Goal: Download file/media: Download file/media

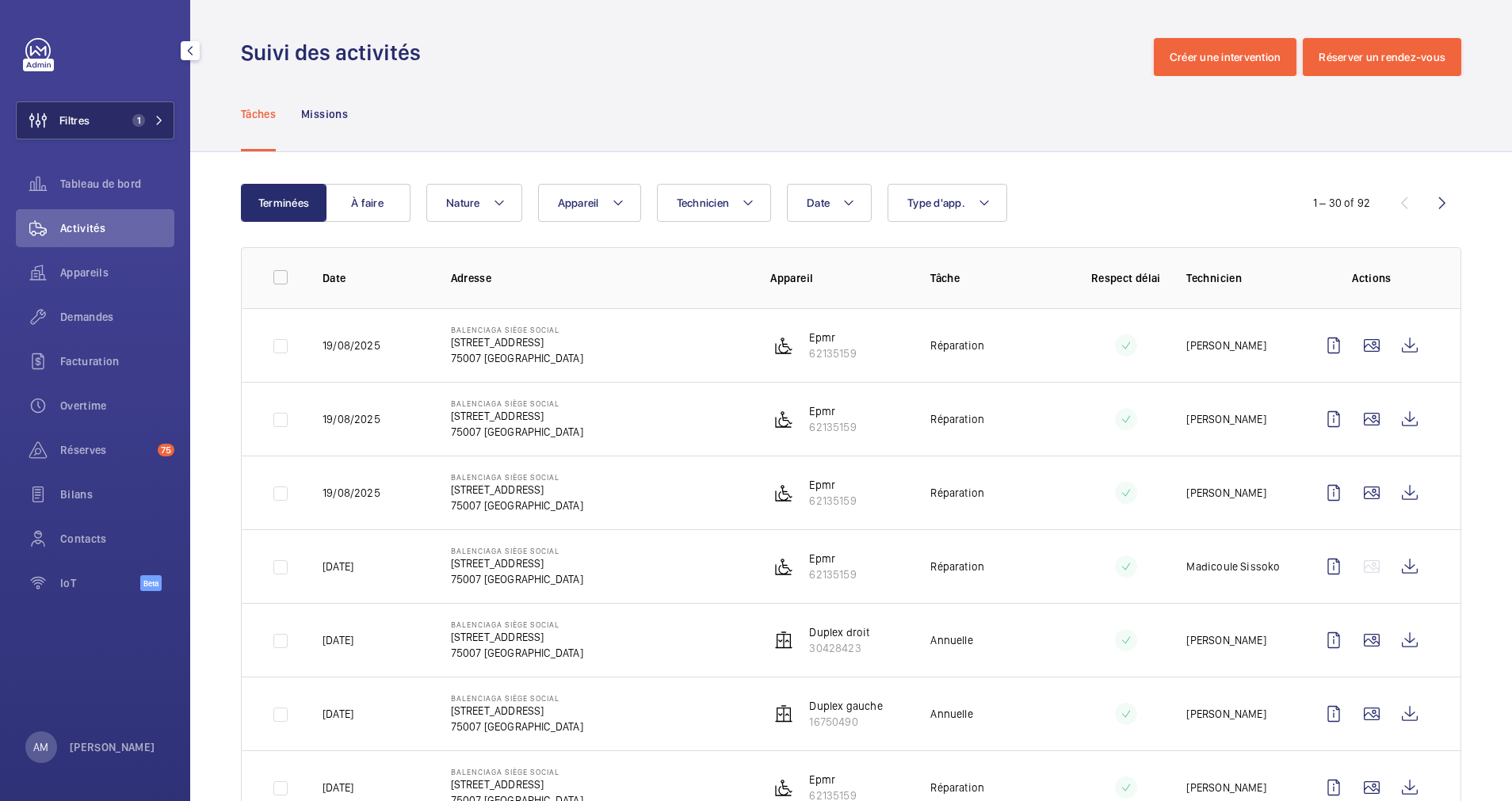
click at [143, 129] on button "Filtres 1" at bounding box center [95, 120] width 159 height 38
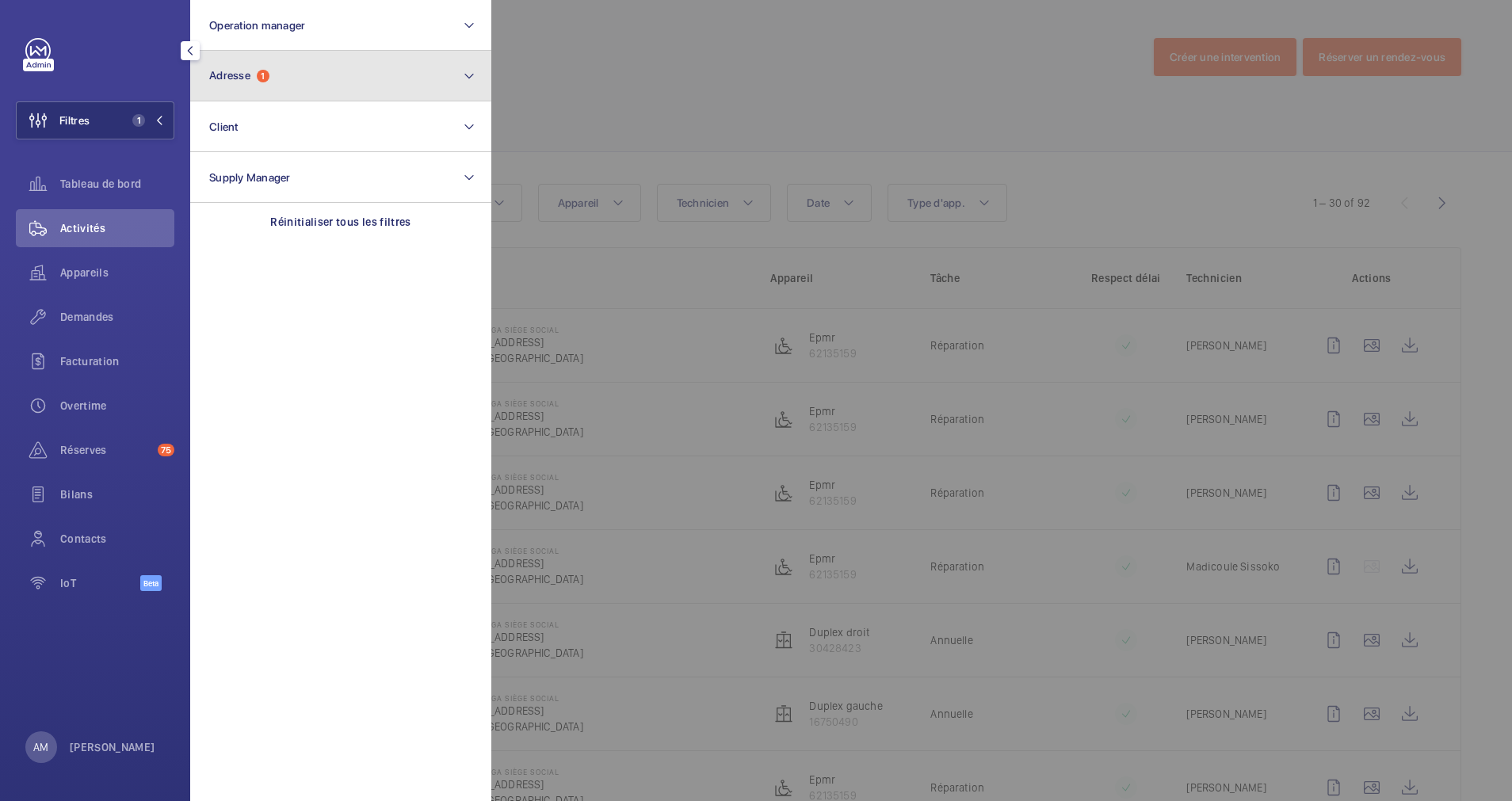
click at [279, 66] on button "Adresse 1" at bounding box center [340, 75] width 301 height 50
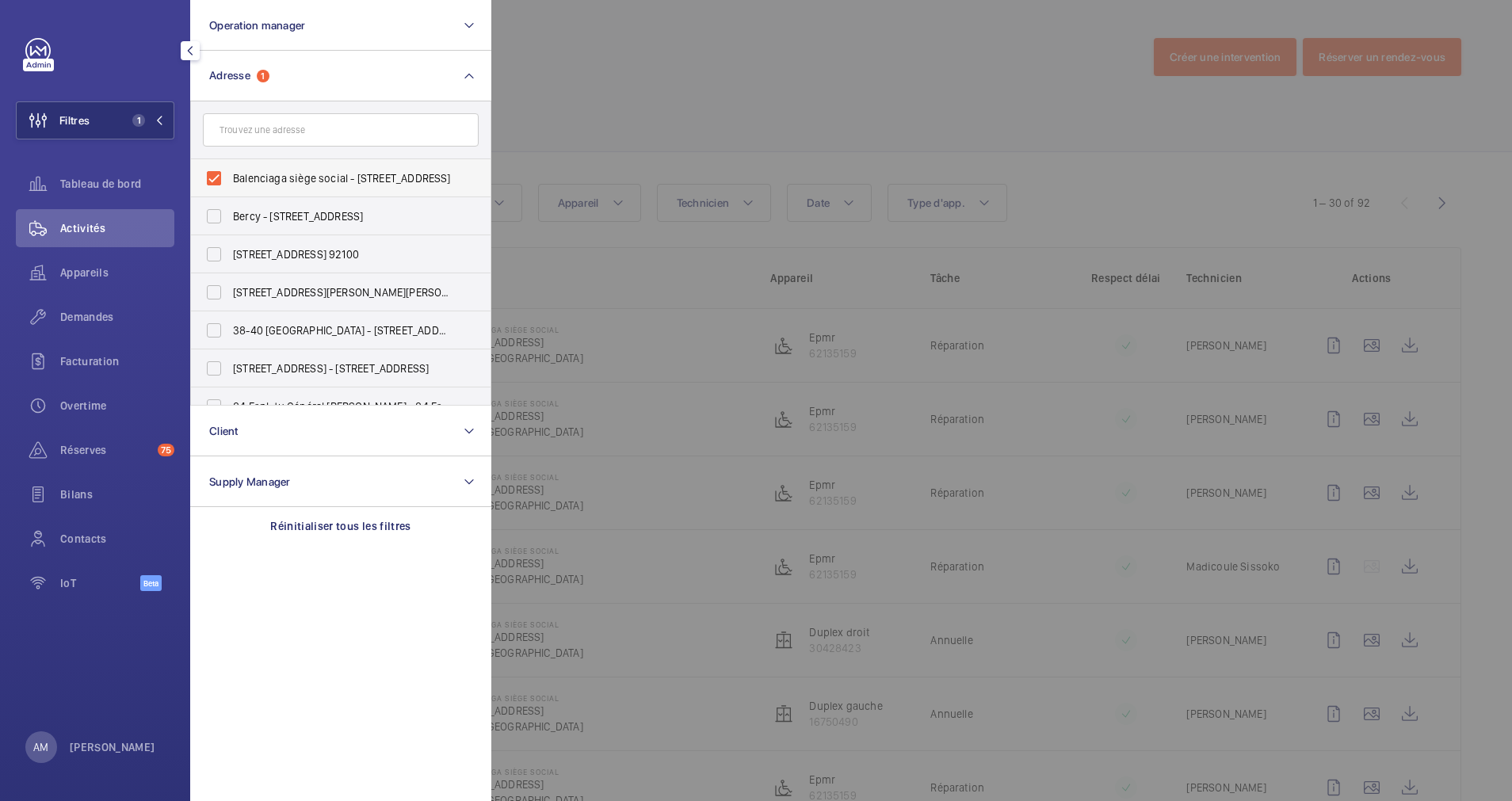
click at [211, 172] on label "Balenciaga siège social - [STREET_ADDRESS]" at bounding box center [329, 178] width 275 height 38
click at [211, 172] on input "Balenciaga siège social - [STREET_ADDRESS]" at bounding box center [214, 179] width 32 height 32
checkbox input "false"
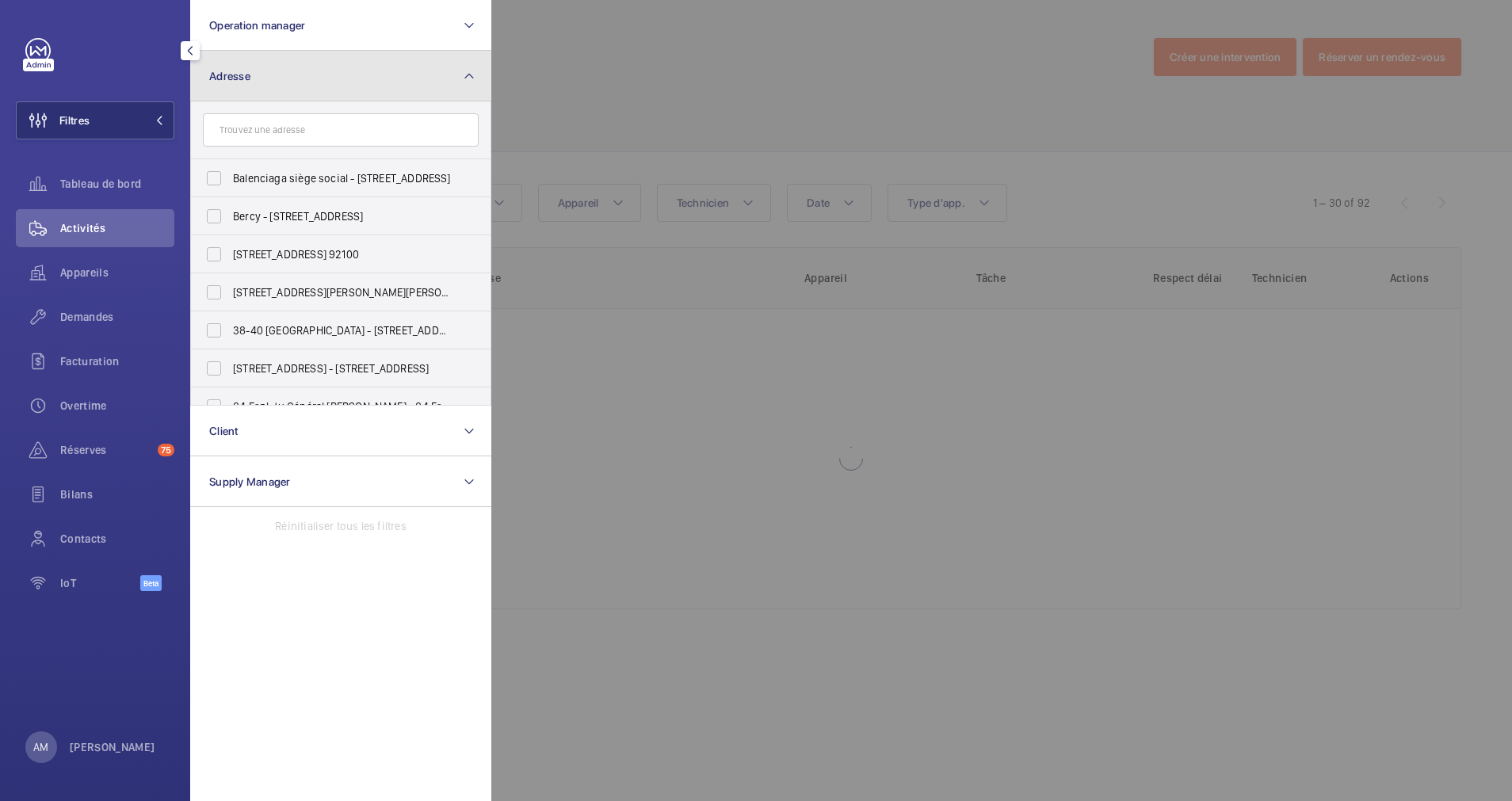
click at [364, 80] on button "Adresse" at bounding box center [340, 75] width 301 height 50
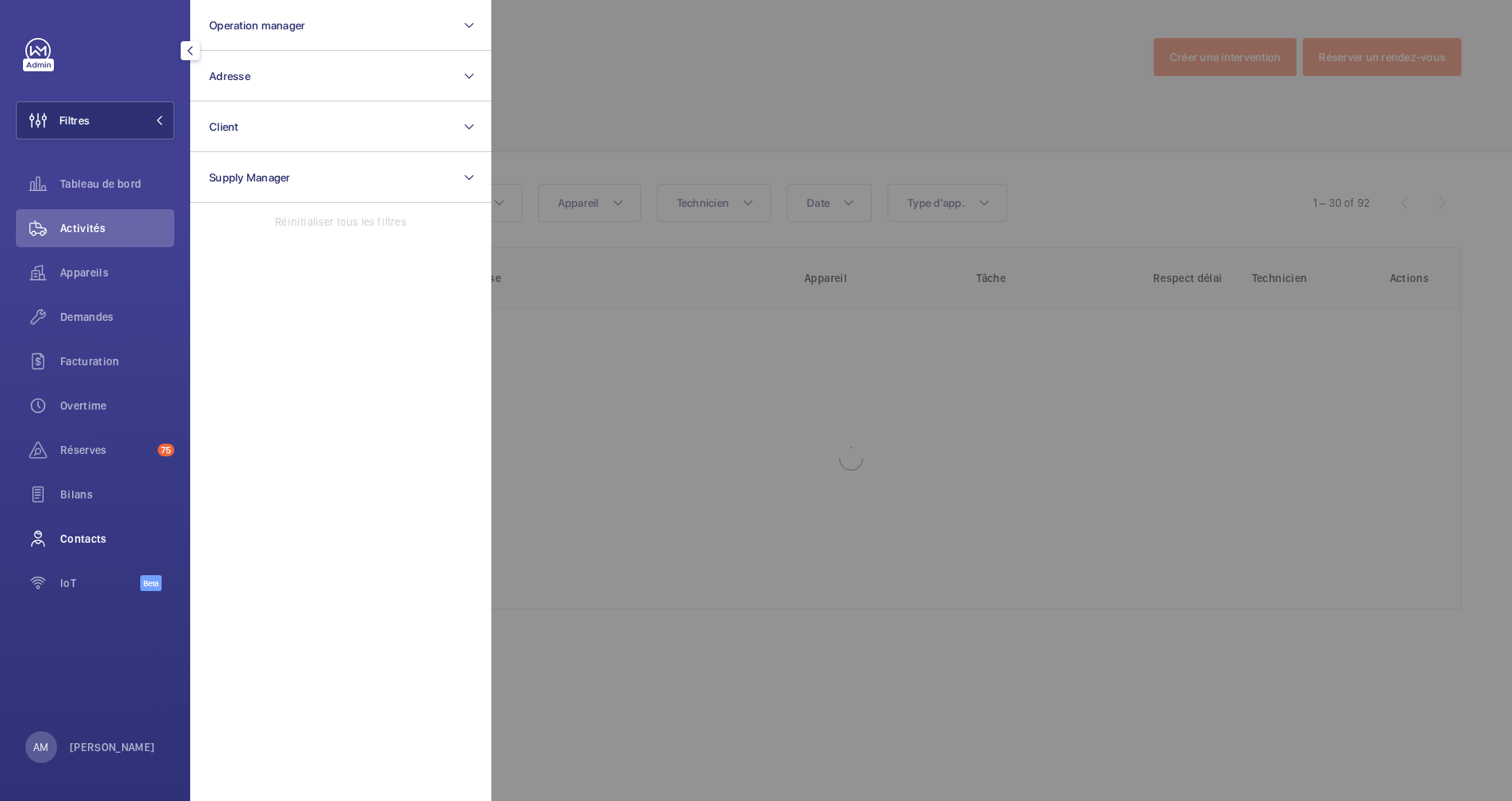
click at [98, 536] on span "Contacts" at bounding box center [117, 539] width 114 height 16
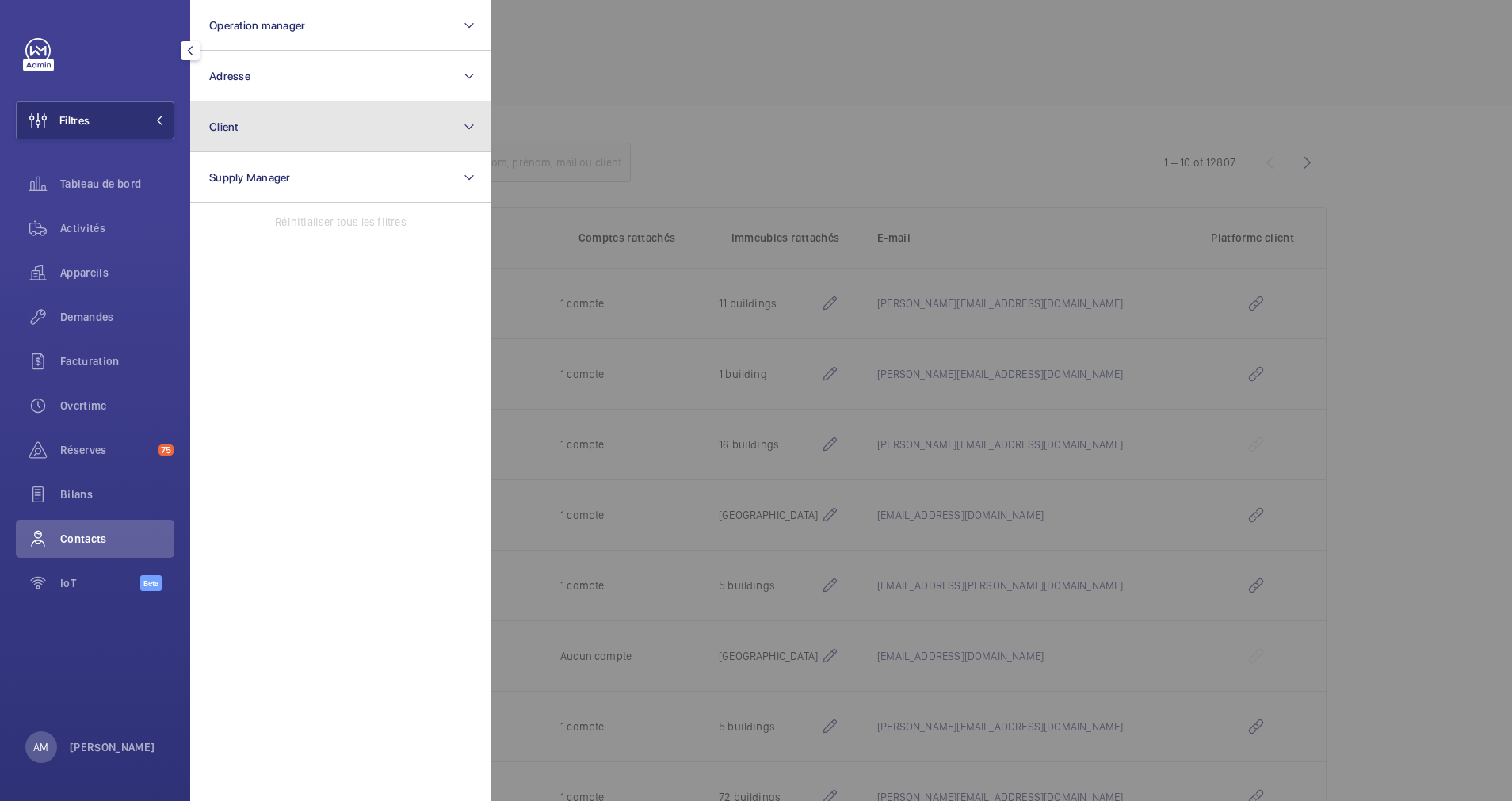
click at [325, 145] on button "Client" at bounding box center [340, 126] width 301 height 50
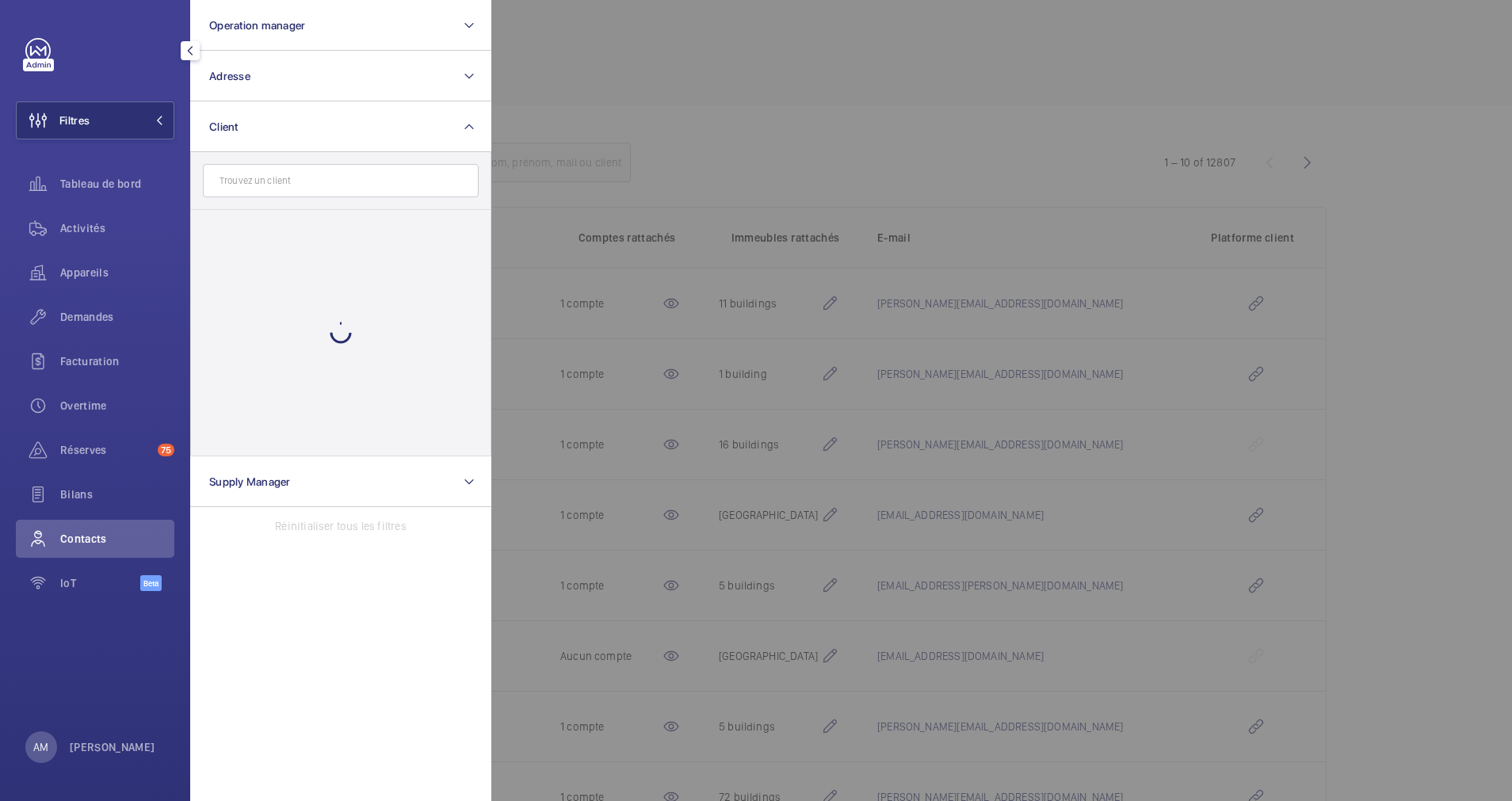
click at [311, 192] on input "text" at bounding box center [340, 181] width 275 height 34
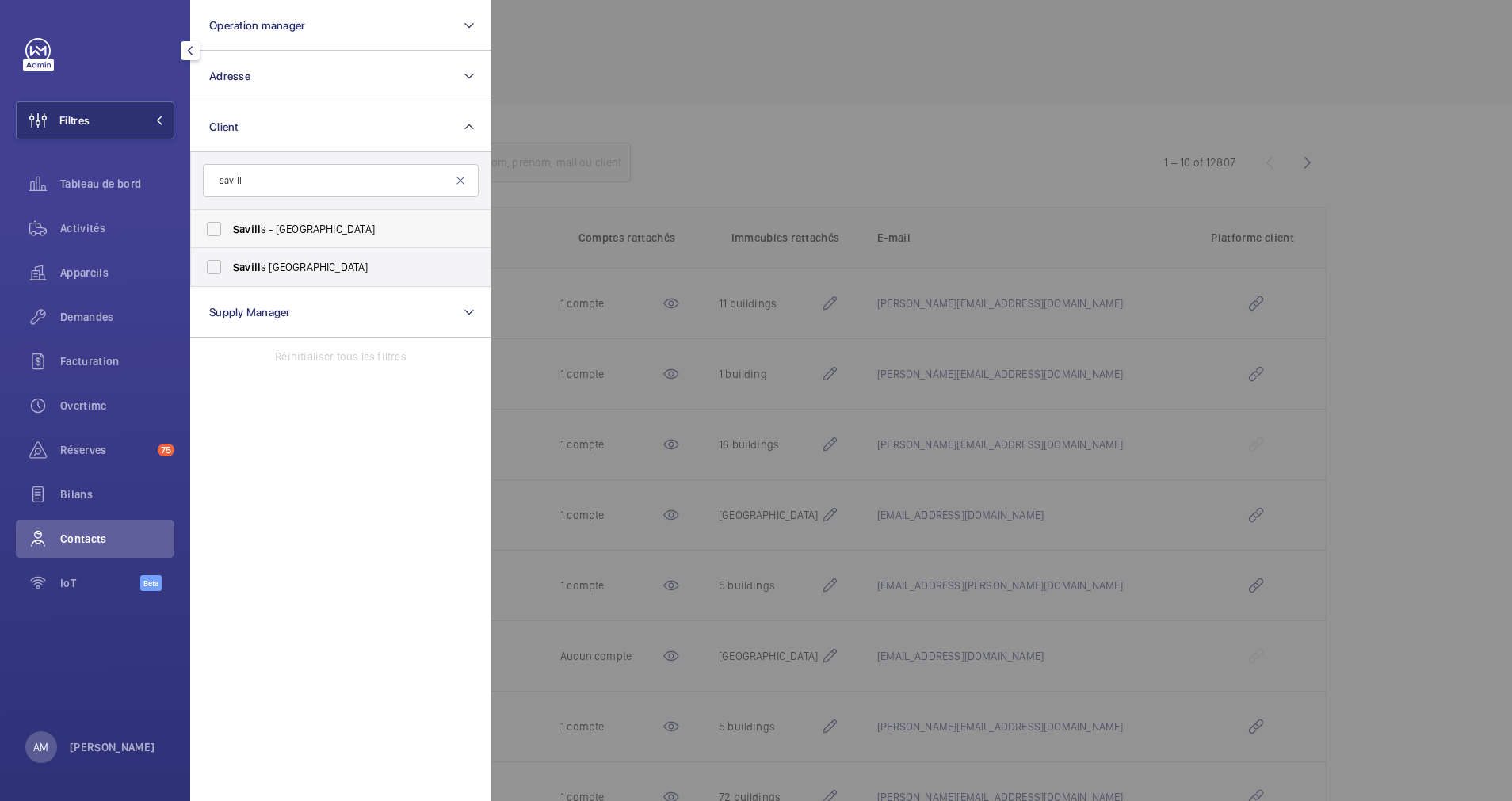
type input "savill"
click at [233, 235] on span "Savill" at bounding box center [247, 229] width 28 height 13
click at [230, 235] on input "Savill s - [GEOGRAPHIC_DATA]" at bounding box center [214, 229] width 32 height 32
checkbox input "true"
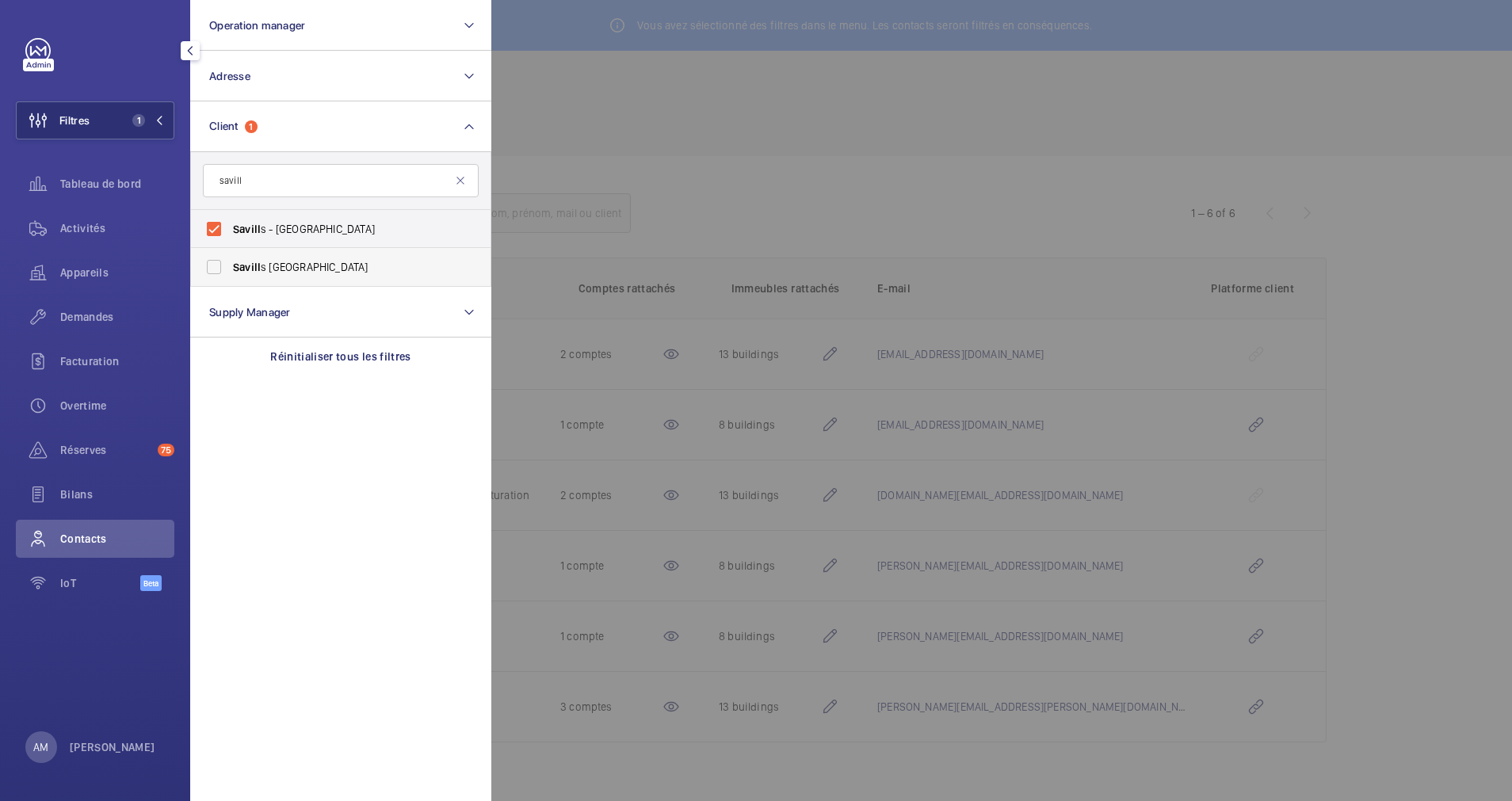
click at [213, 277] on label "Savill s France" at bounding box center [329, 266] width 275 height 38
click at [213, 277] on input "Savill s France" at bounding box center [214, 267] width 32 height 32
checkbox input "true"
click at [207, 221] on label "Savill s - [GEOGRAPHIC_DATA]" at bounding box center [329, 229] width 275 height 38
click at [207, 221] on input "Savill s - [GEOGRAPHIC_DATA]" at bounding box center [214, 229] width 32 height 32
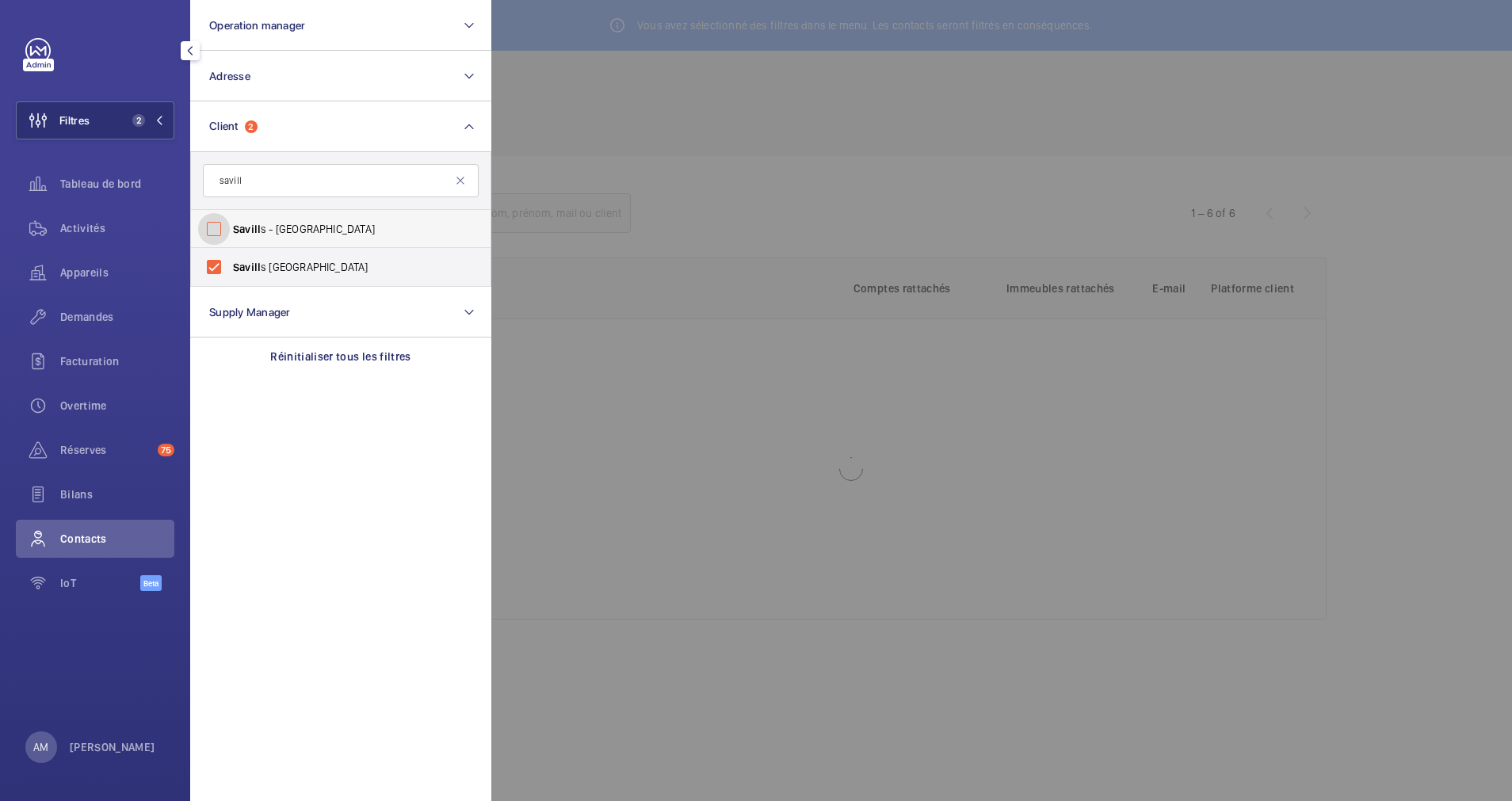
checkbox input "false"
click at [90, 447] on span "Réserves" at bounding box center [106, 450] width 91 height 16
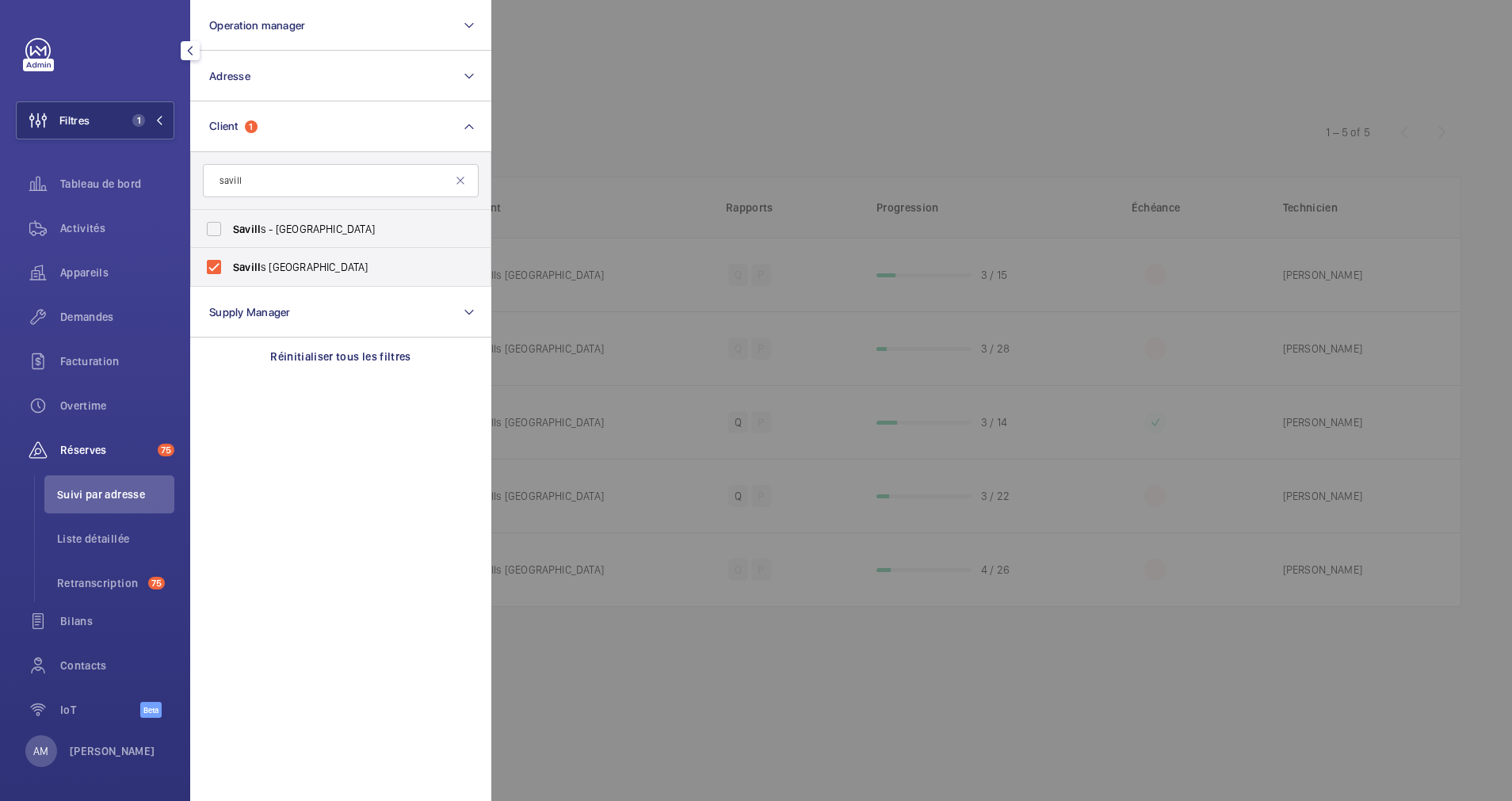
click at [615, 121] on div at bounding box center [1247, 400] width 1512 height 801
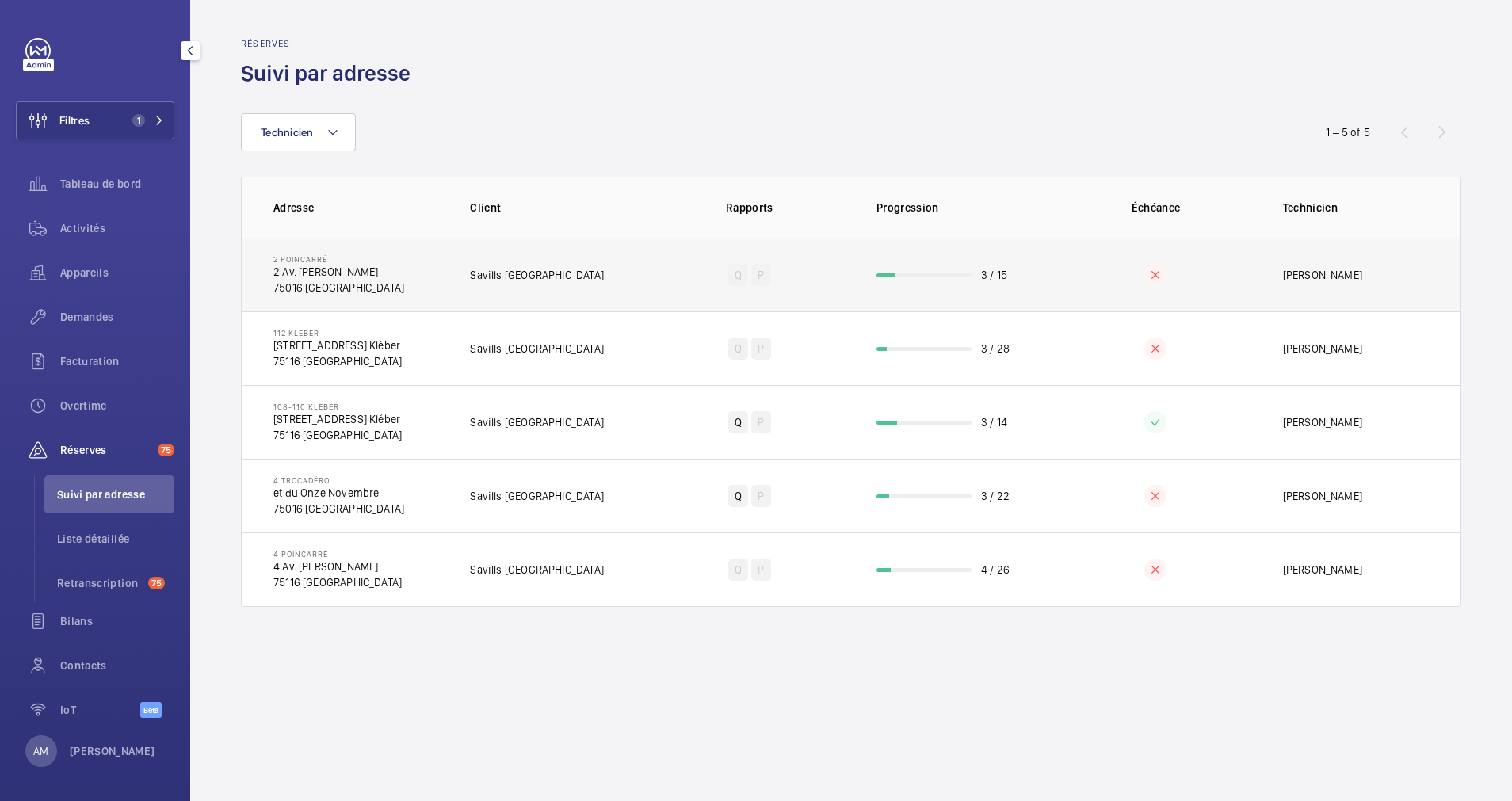
click at [936, 267] on td "3 / 15" at bounding box center [953, 274] width 203 height 74
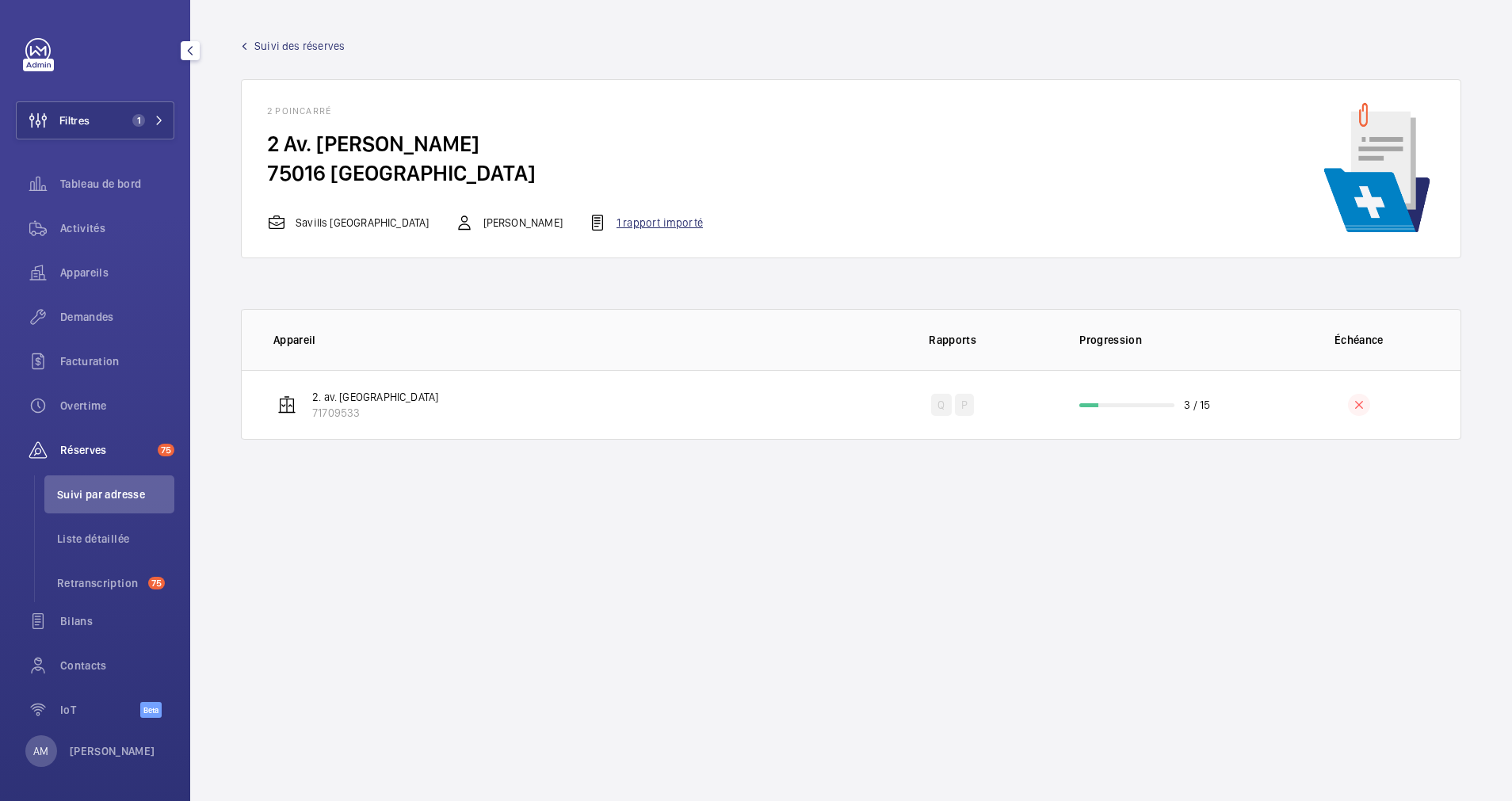
click at [633, 225] on div "1 rapport importé" at bounding box center [645, 222] width 114 height 19
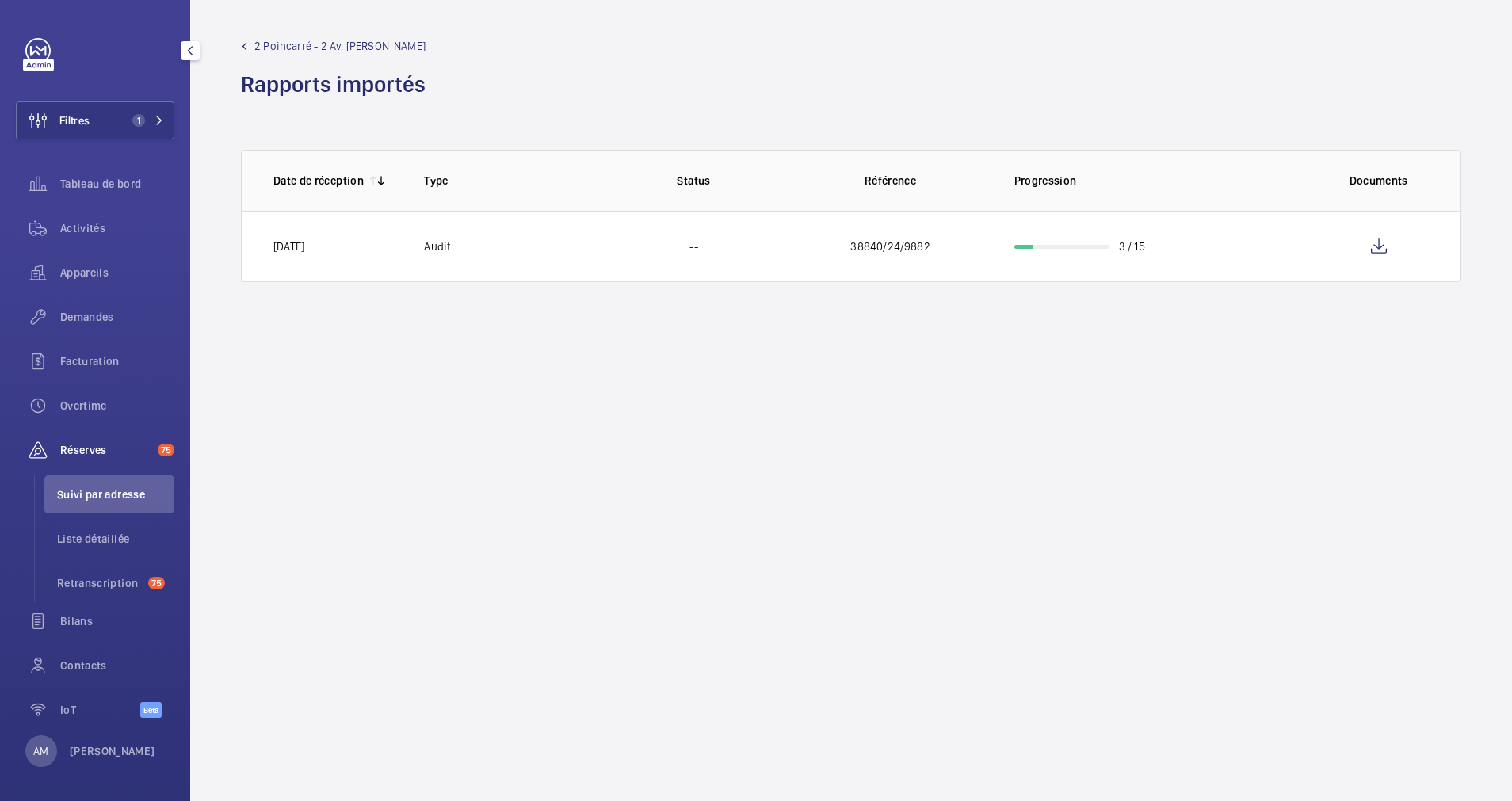
click at [260, 46] on span "2 Poincarré - 2 Av. [PERSON_NAME]" at bounding box center [340, 46] width 171 height 16
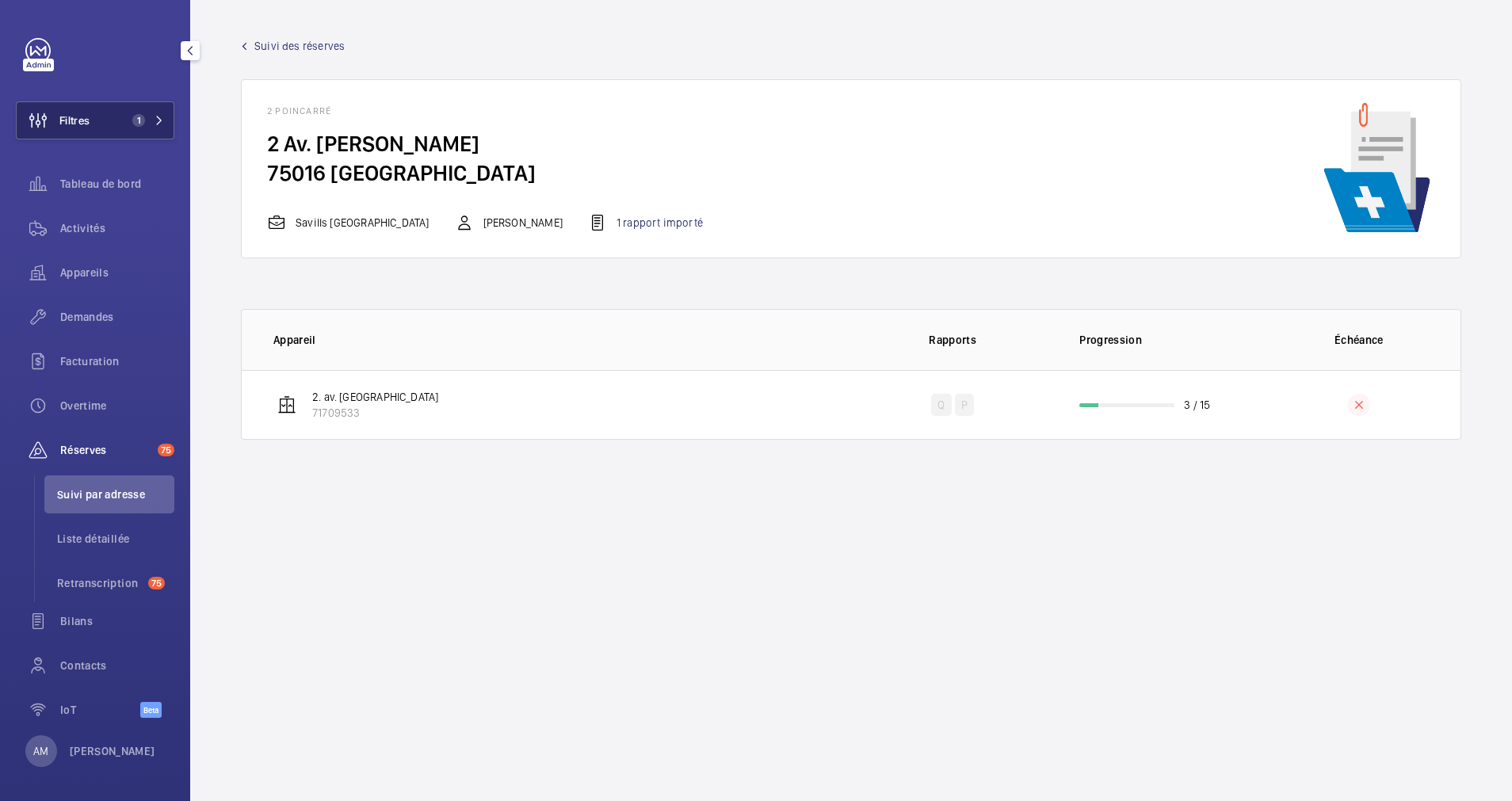
click at [156, 119] on mat-icon at bounding box center [160, 120] width 10 height 10
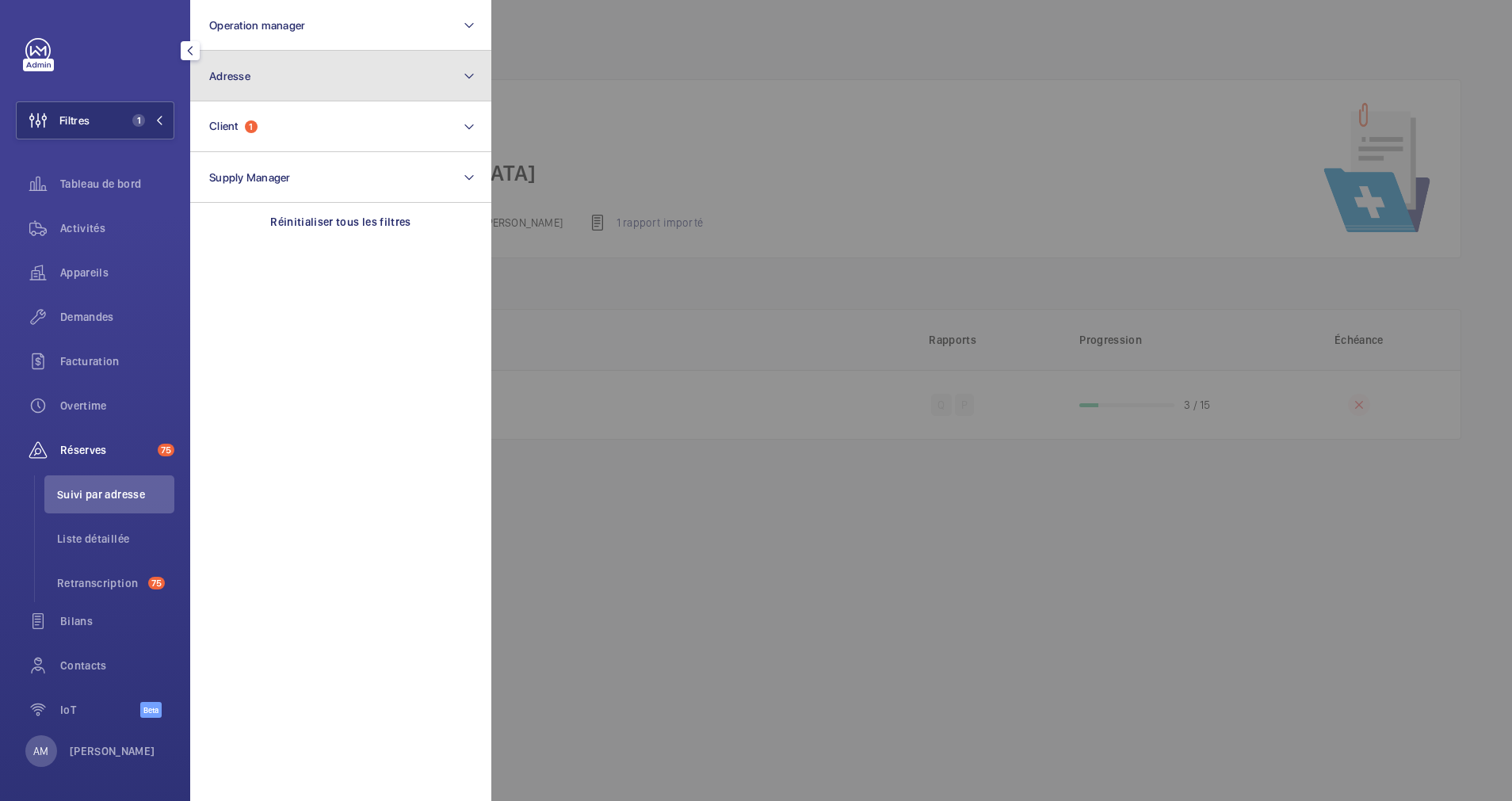
click at [252, 79] on button "Adresse" at bounding box center [340, 75] width 301 height 50
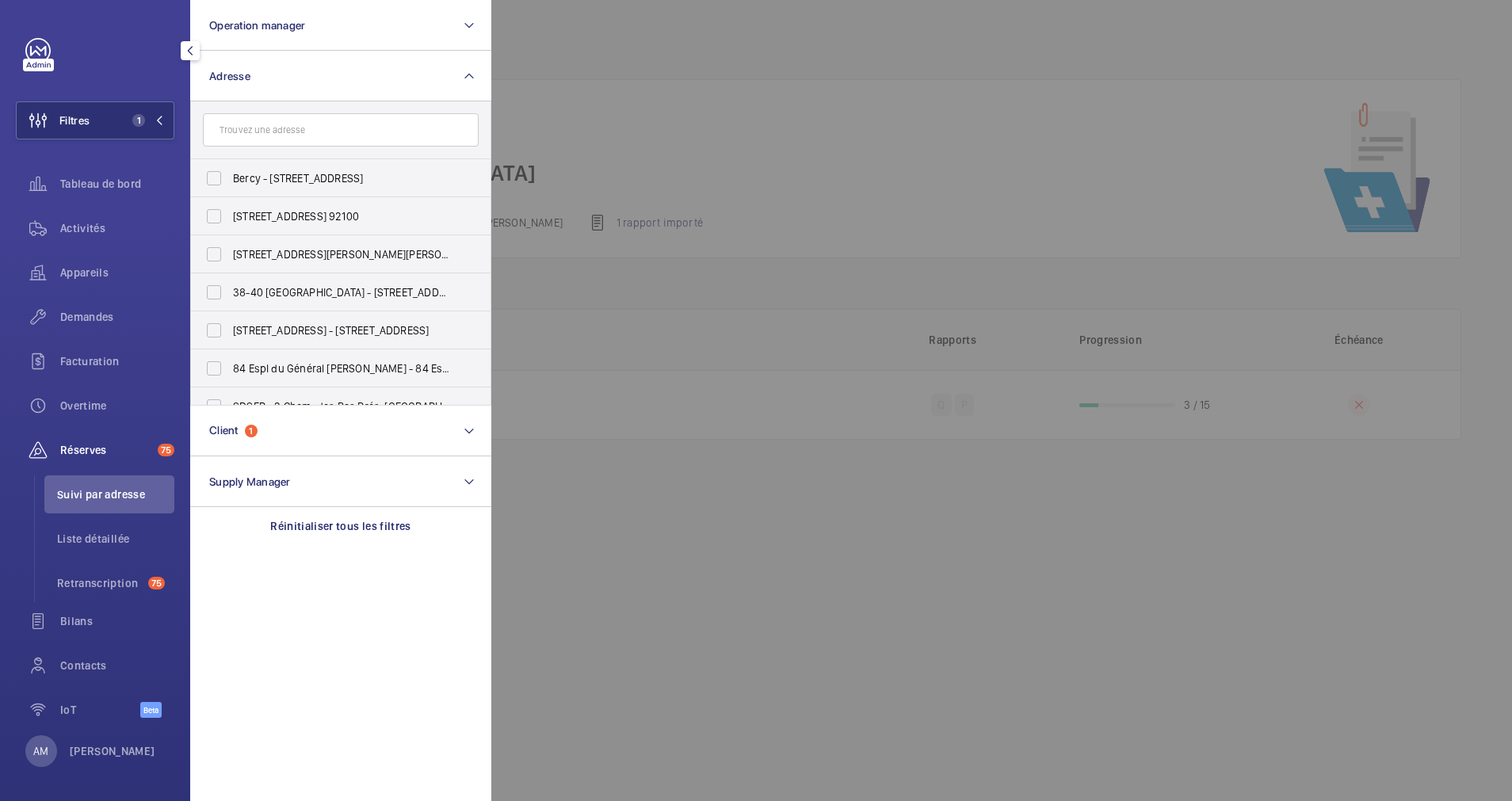
click at [259, 128] on input "text" at bounding box center [340, 130] width 275 height 34
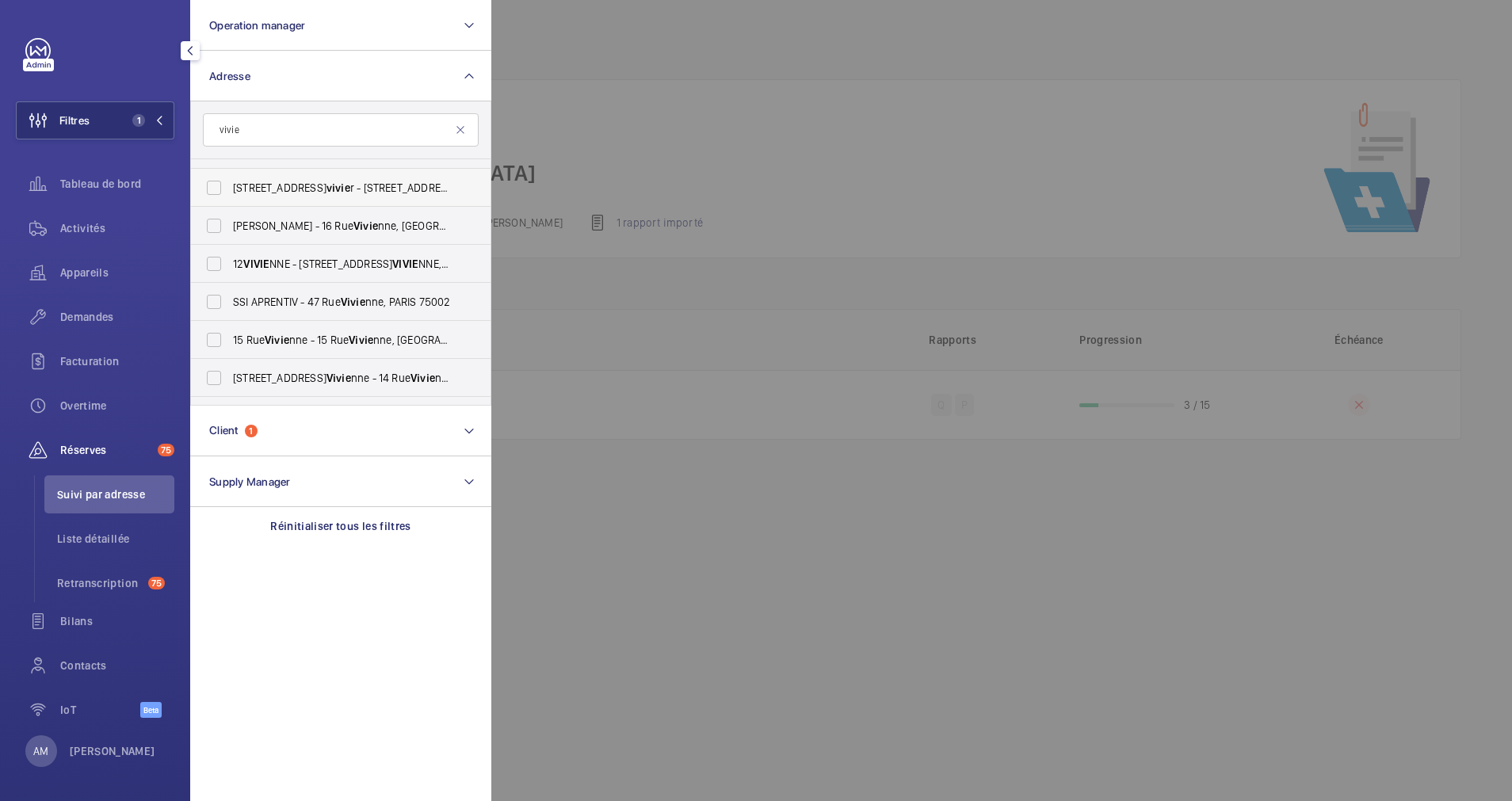
scroll to position [118, 0]
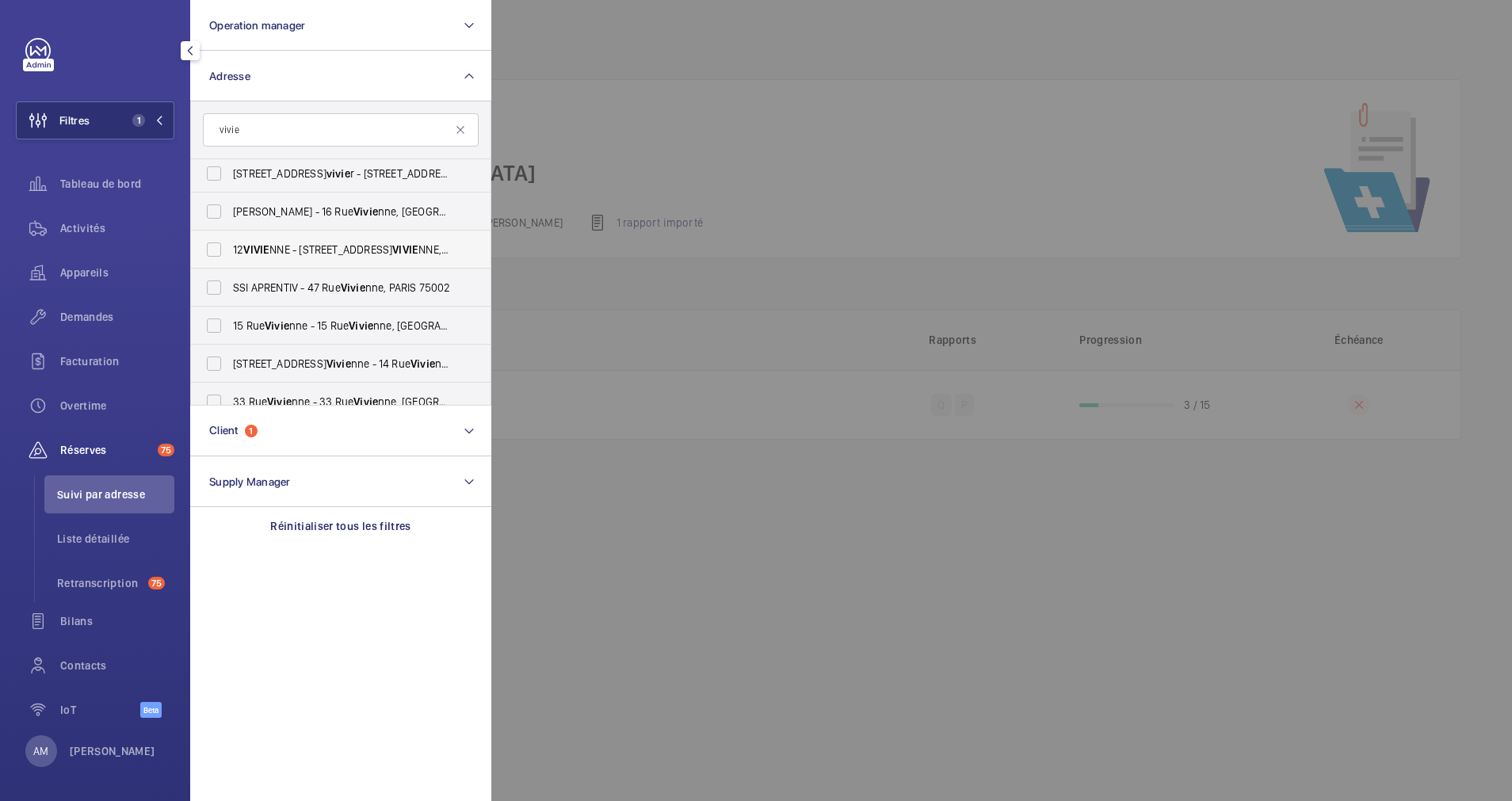
type input "vivie"
click at [212, 248] on label "12 VIVIE NNE - [STREET_ADDRESS]" at bounding box center [329, 250] width 275 height 38
click at [212, 248] on input "12 VIVIE NNE - [STREET_ADDRESS]" at bounding box center [214, 250] width 32 height 32
checkbox input "true"
click at [110, 228] on span "Activités" at bounding box center [117, 228] width 114 height 16
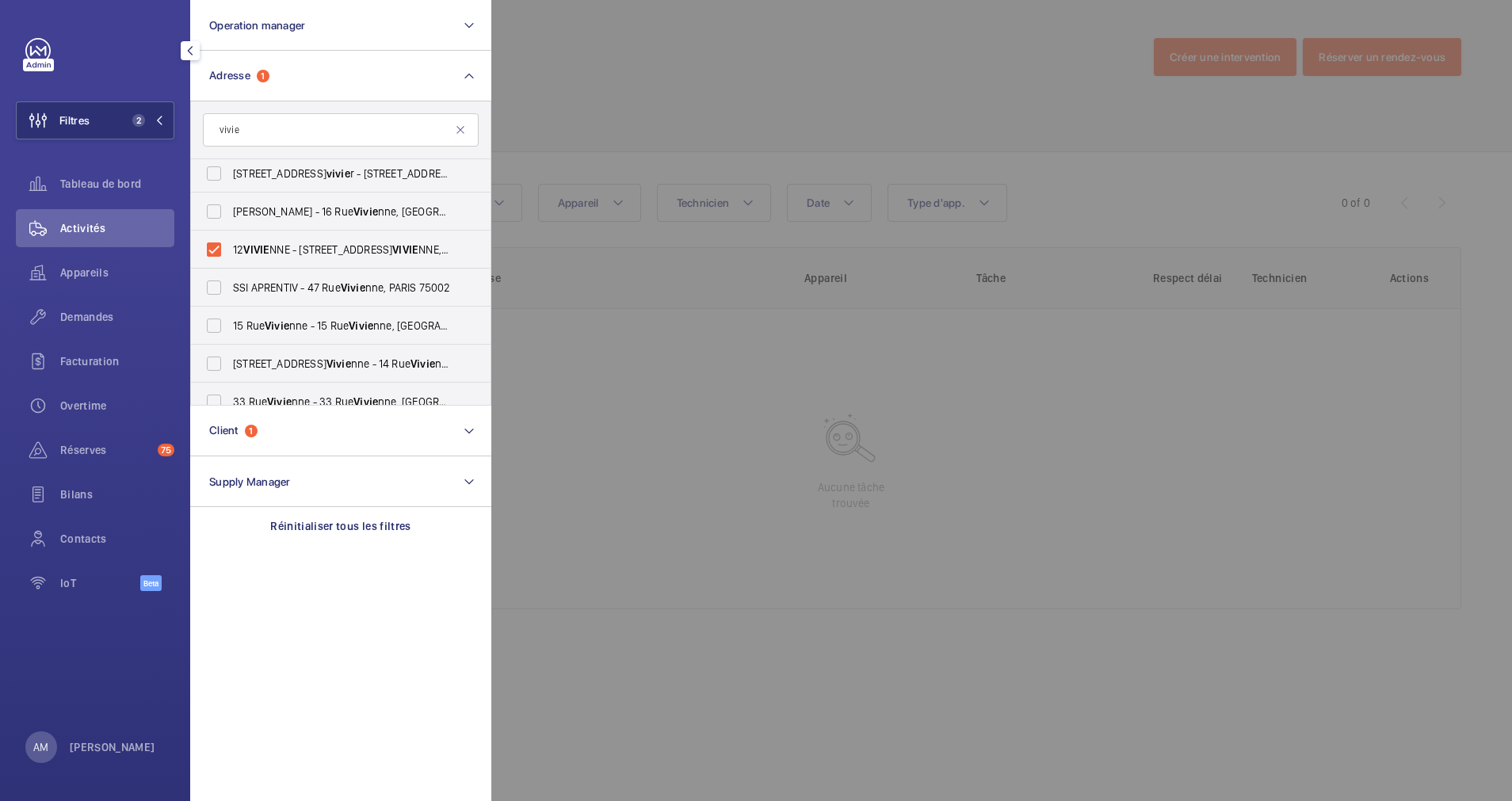
click at [845, 106] on div at bounding box center [1247, 400] width 1512 height 801
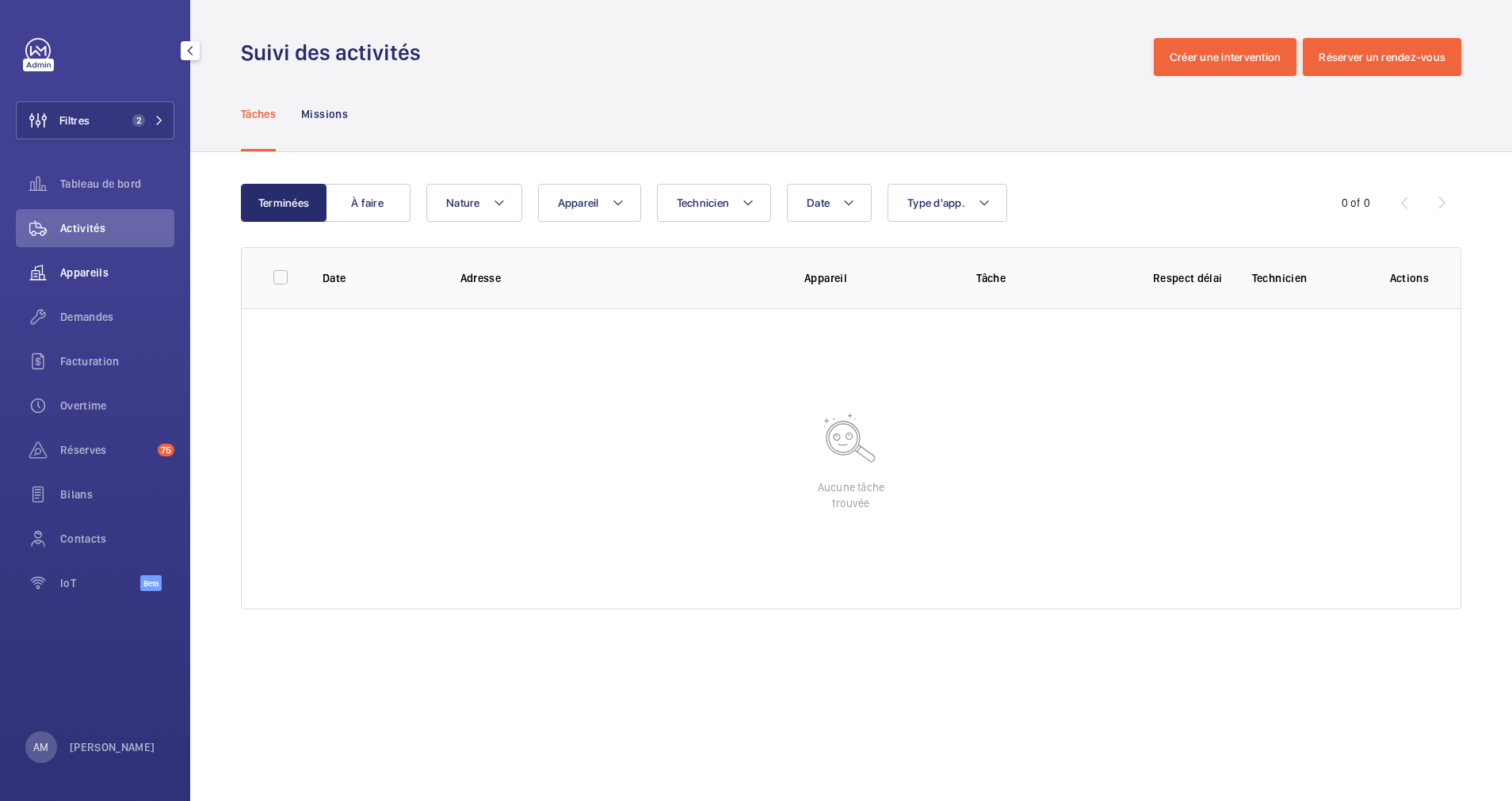
click at [82, 275] on span "Appareils" at bounding box center [117, 272] width 114 height 16
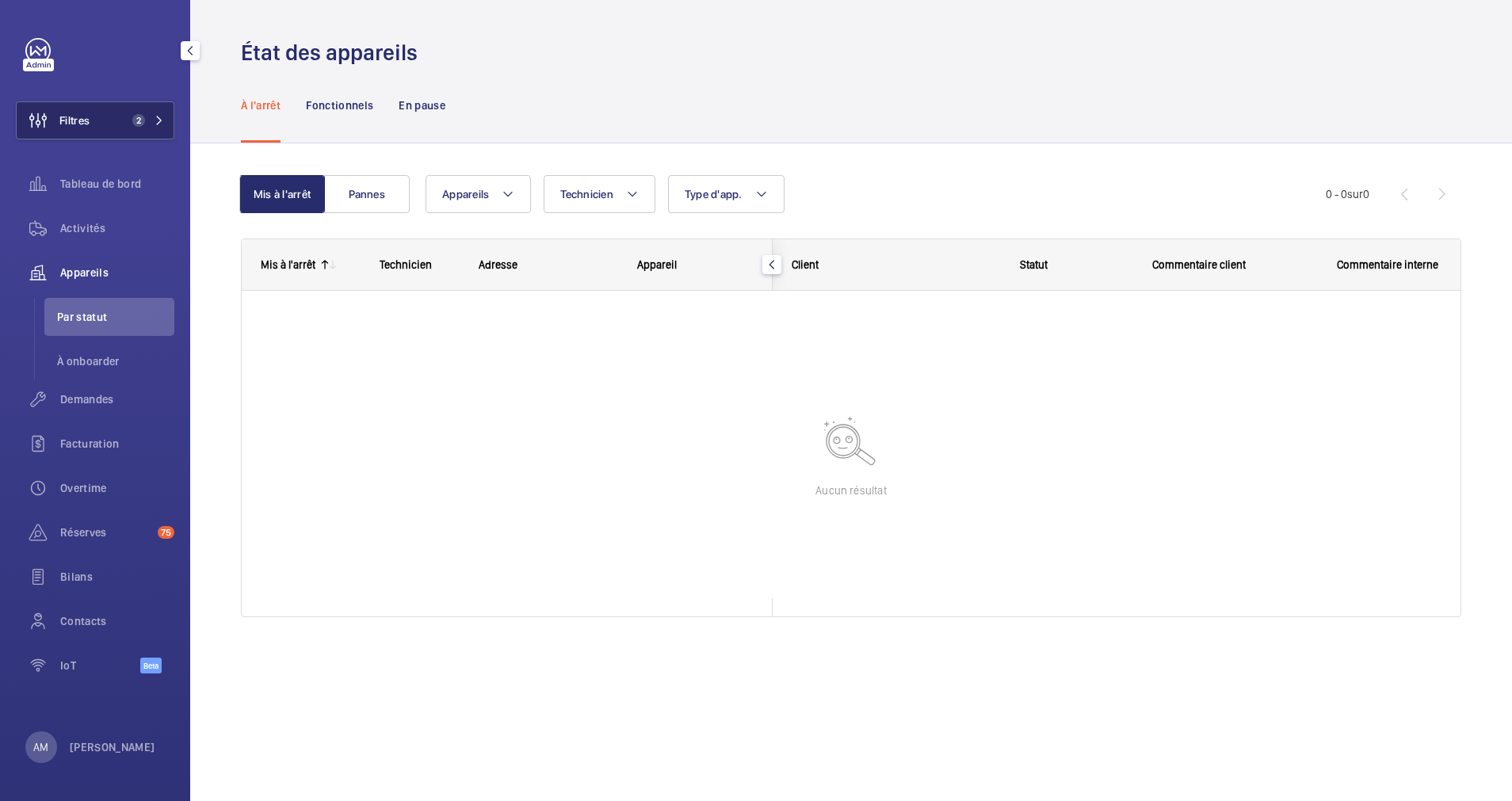
click at [165, 113] on button "Filtres 2" at bounding box center [95, 120] width 159 height 38
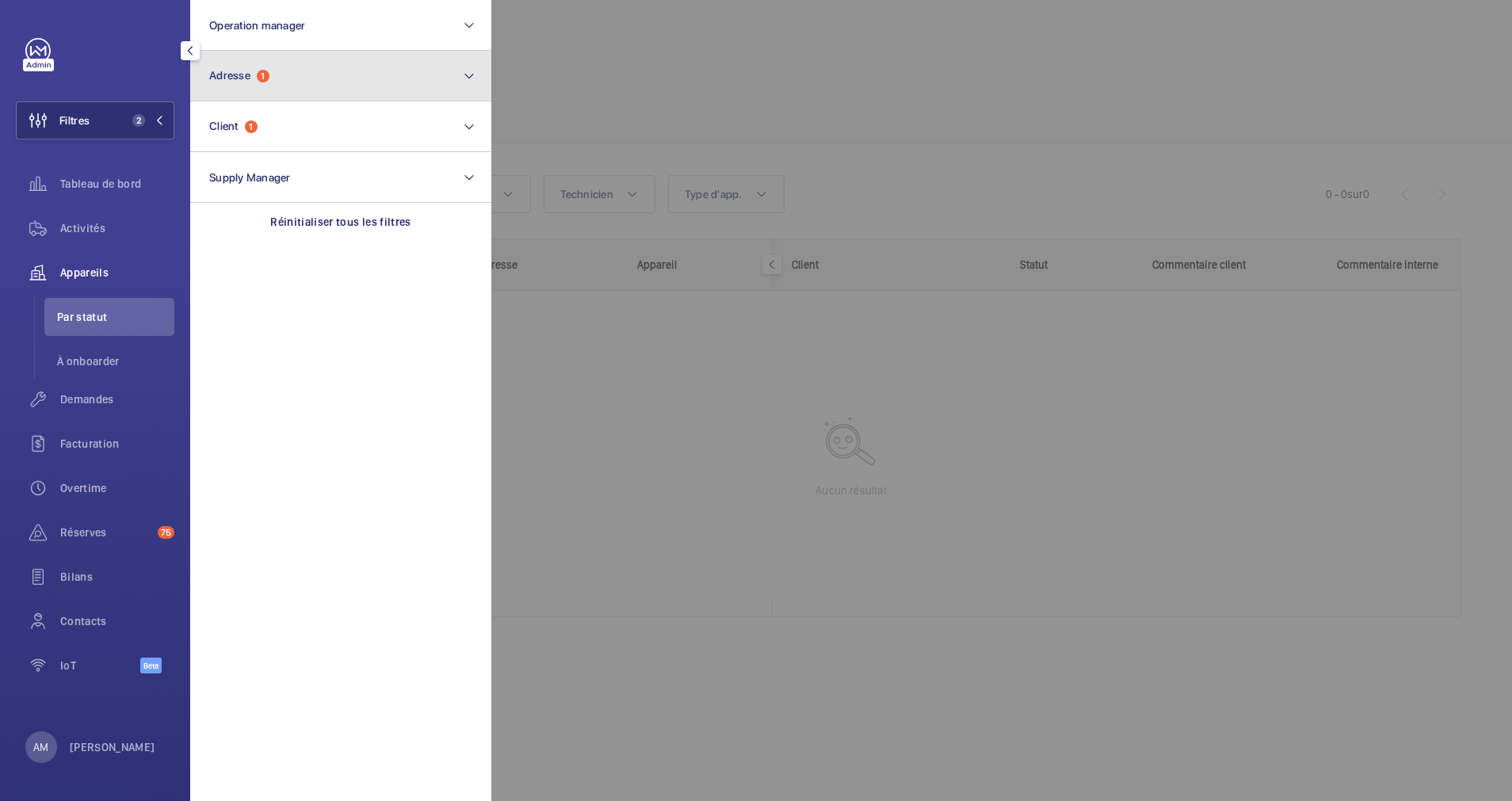
click at [264, 80] on span "1" at bounding box center [263, 76] width 13 height 13
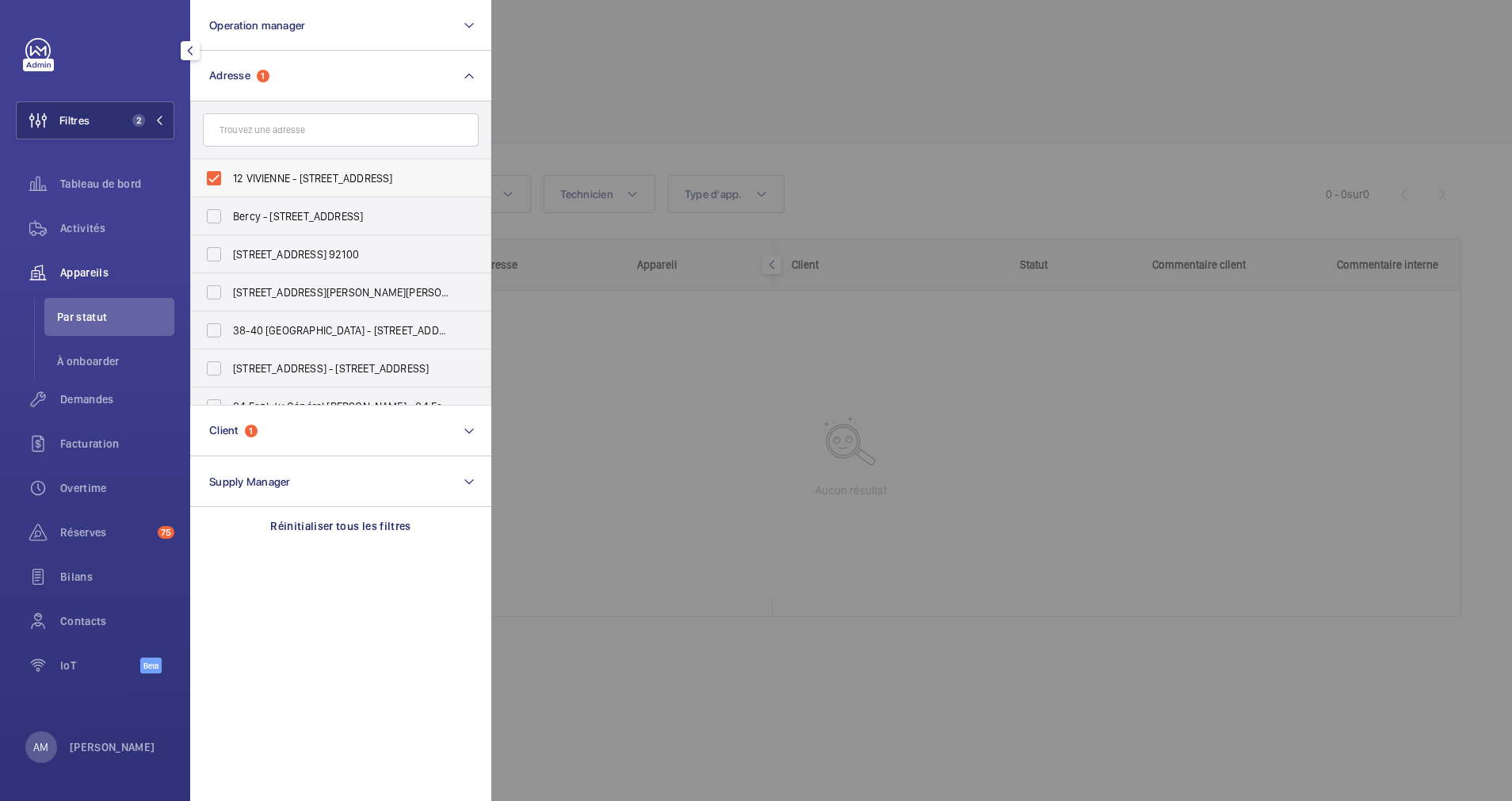
click at [210, 171] on label "12 VIVIENNE - [STREET_ADDRESS]" at bounding box center [329, 178] width 275 height 38
click at [210, 171] on input "12 VIVIENNE - [STREET_ADDRESS]" at bounding box center [214, 179] width 32 height 32
click at [211, 171] on label "12 VIVIENNE - [STREET_ADDRESS]" at bounding box center [329, 178] width 275 height 38
click at [211, 171] on input "12 VIVIENNE - [STREET_ADDRESS]" at bounding box center [214, 179] width 32 height 32
checkbox input "true"
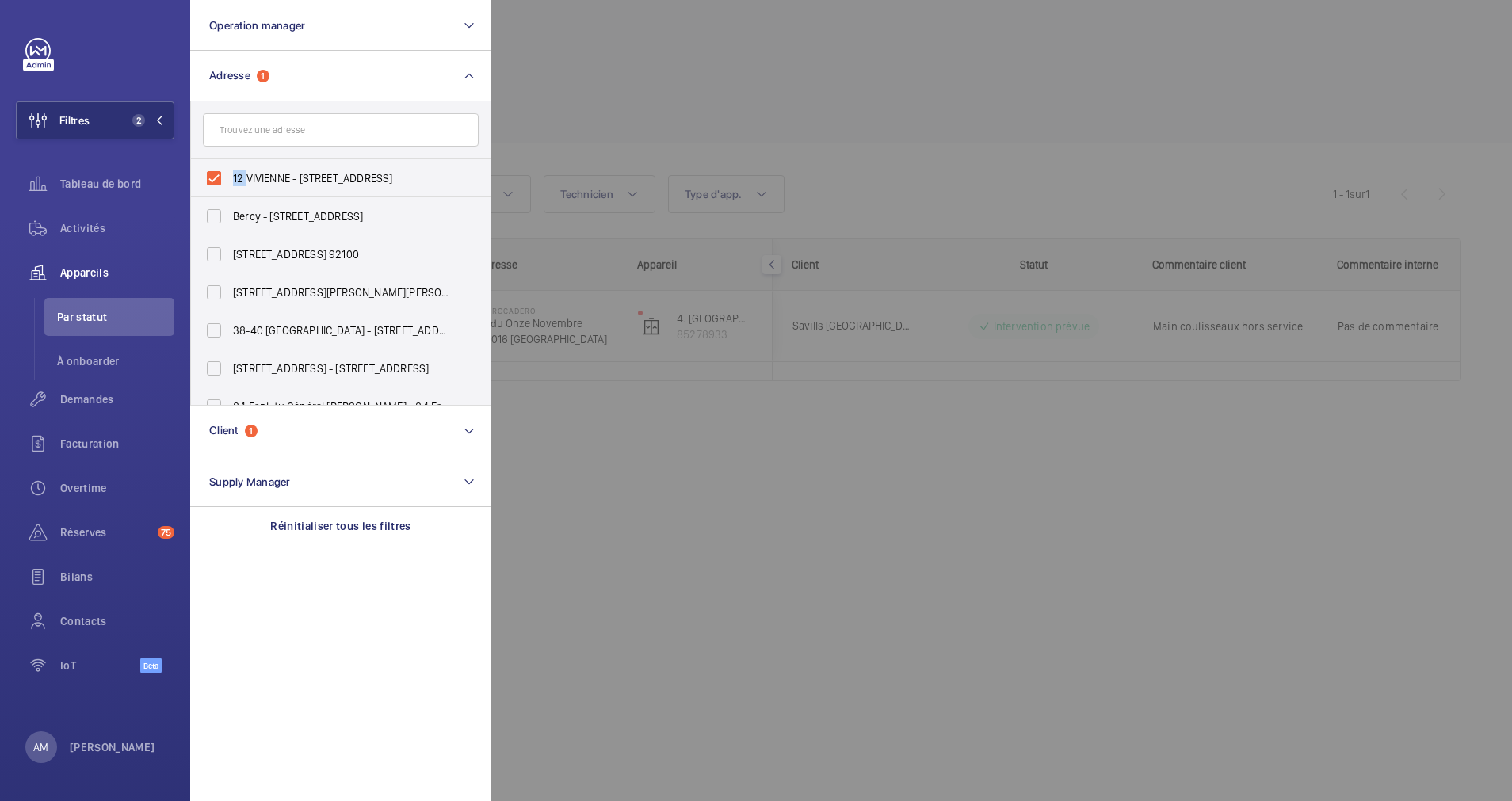
drag, startPoint x: 211, startPoint y: 171, endPoint x: 554, endPoint y: 76, distance: 355.9
click at [586, 72] on div at bounding box center [1247, 400] width 1512 height 801
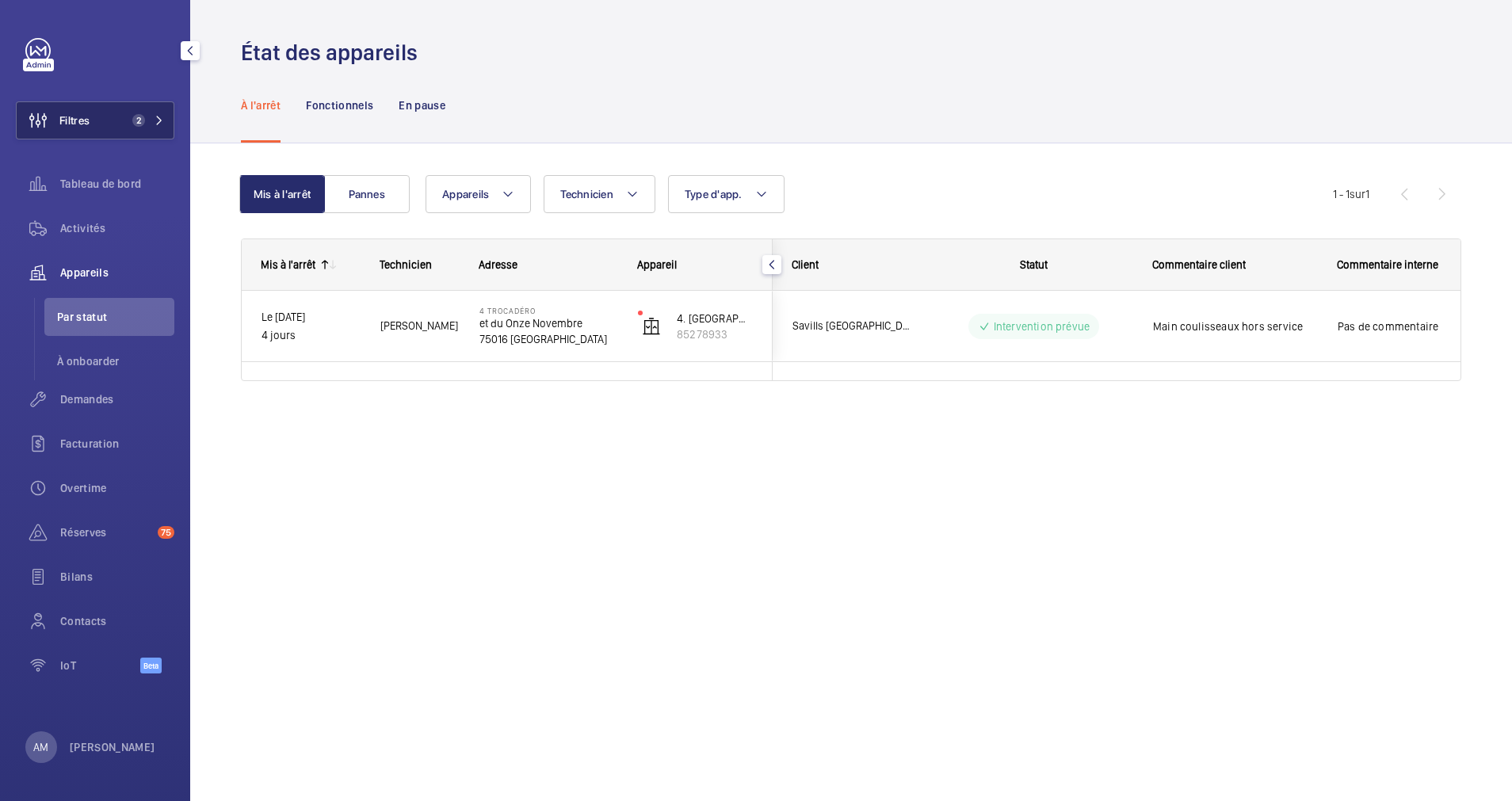
click at [127, 114] on span "2" at bounding box center [135, 120] width 19 height 13
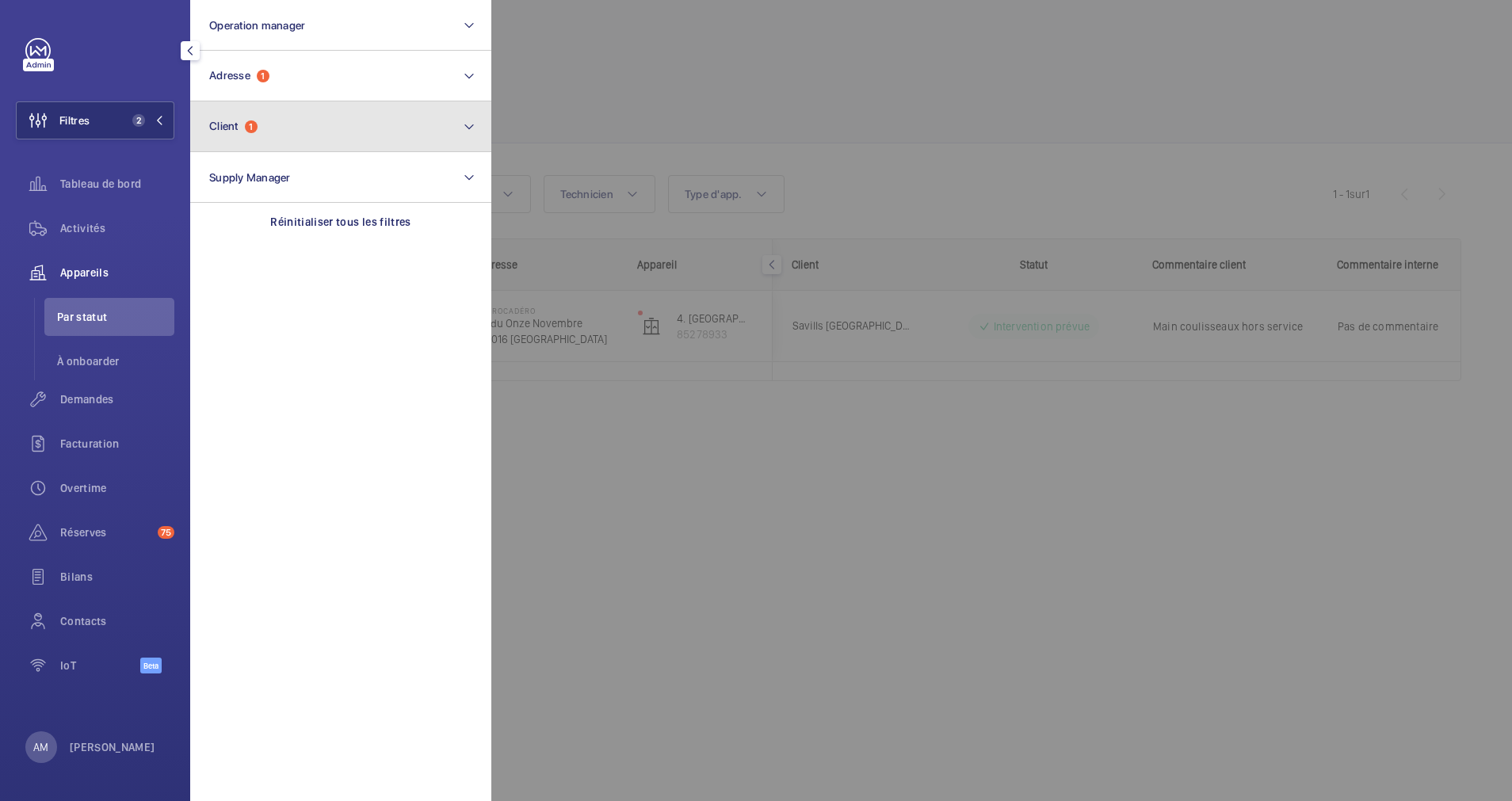
click at [265, 137] on button "Client 1" at bounding box center [340, 126] width 301 height 50
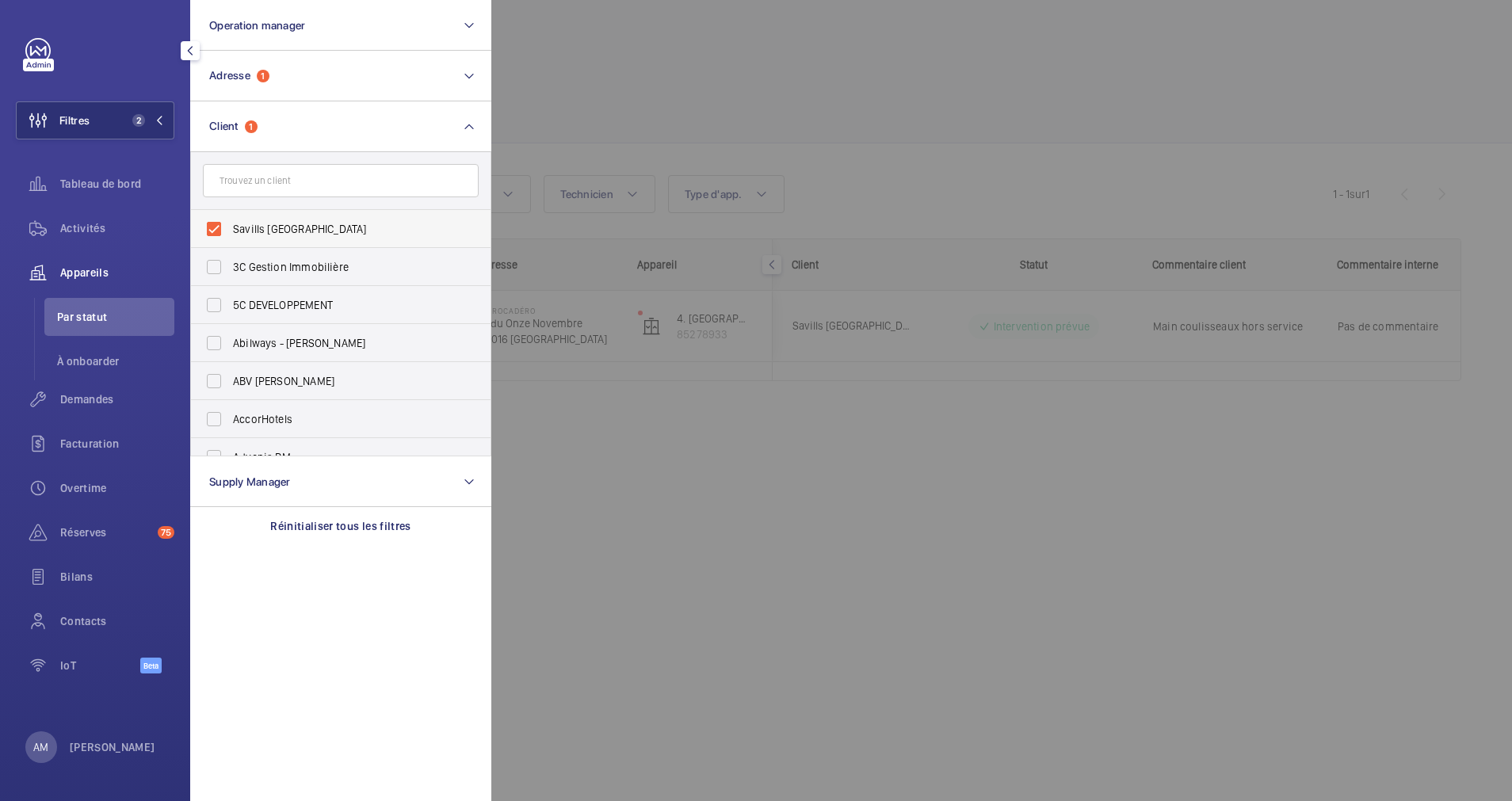
click at [215, 223] on label "Savills [GEOGRAPHIC_DATA]" at bounding box center [329, 229] width 275 height 38
click at [215, 223] on input "Savills [GEOGRAPHIC_DATA]" at bounding box center [214, 229] width 32 height 32
checkbox input "false"
click at [829, 73] on div at bounding box center [1247, 400] width 1512 height 801
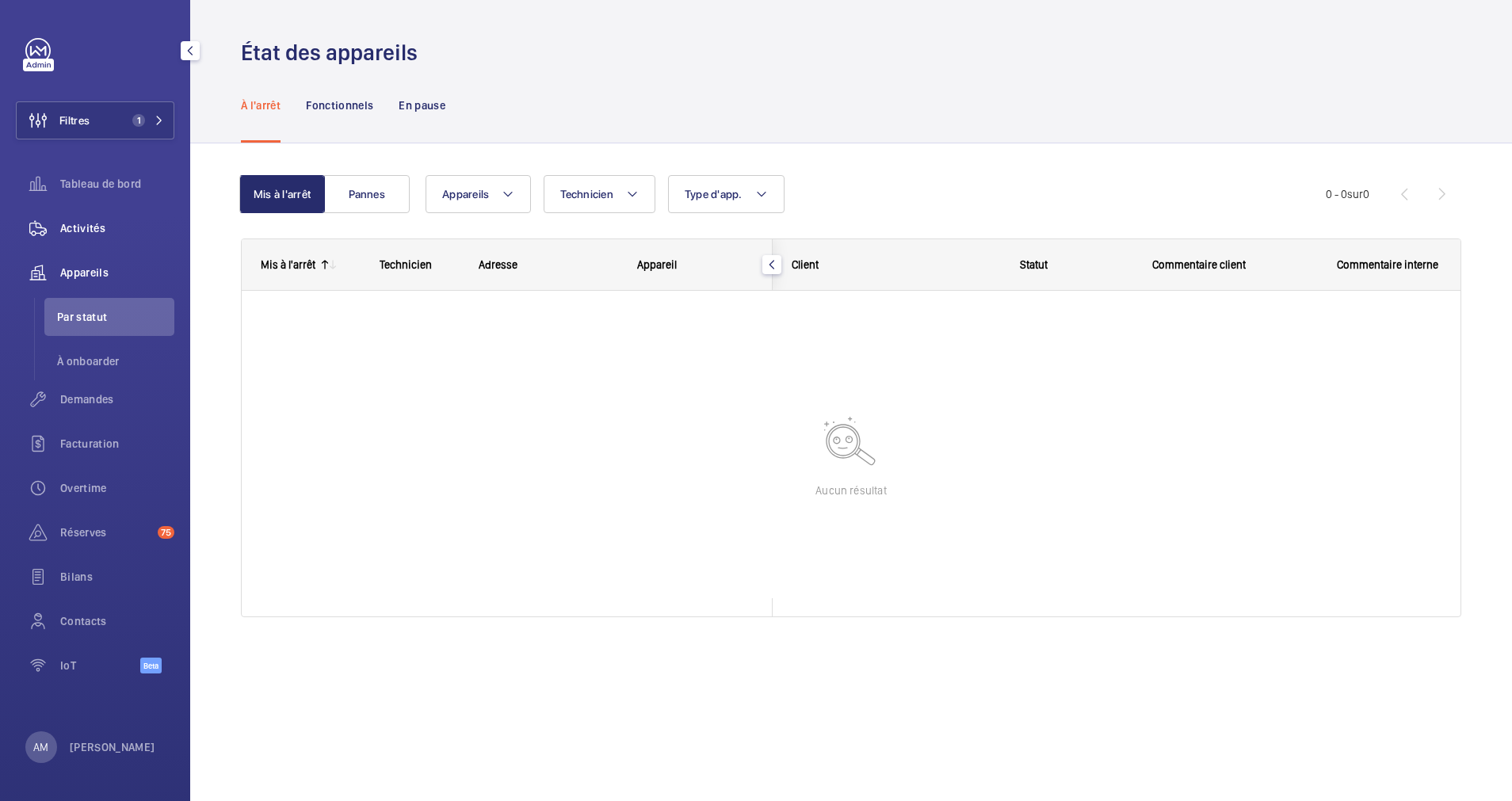
click at [110, 228] on span "Activités" at bounding box center [117, 228] width 114 height 16
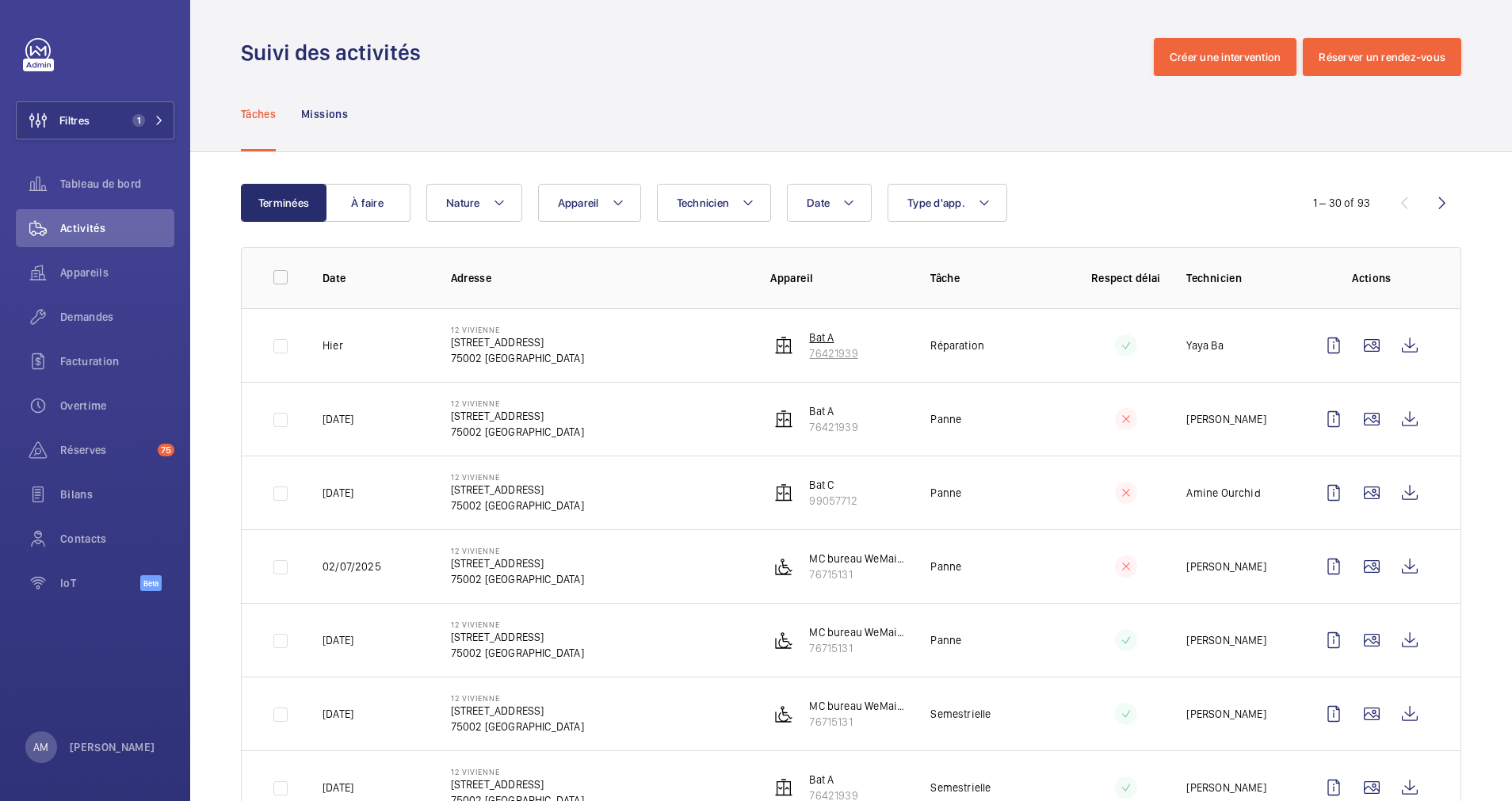
click at [846, 348] on p "76421939" at bounding box center [833, 353] width 48 height 16
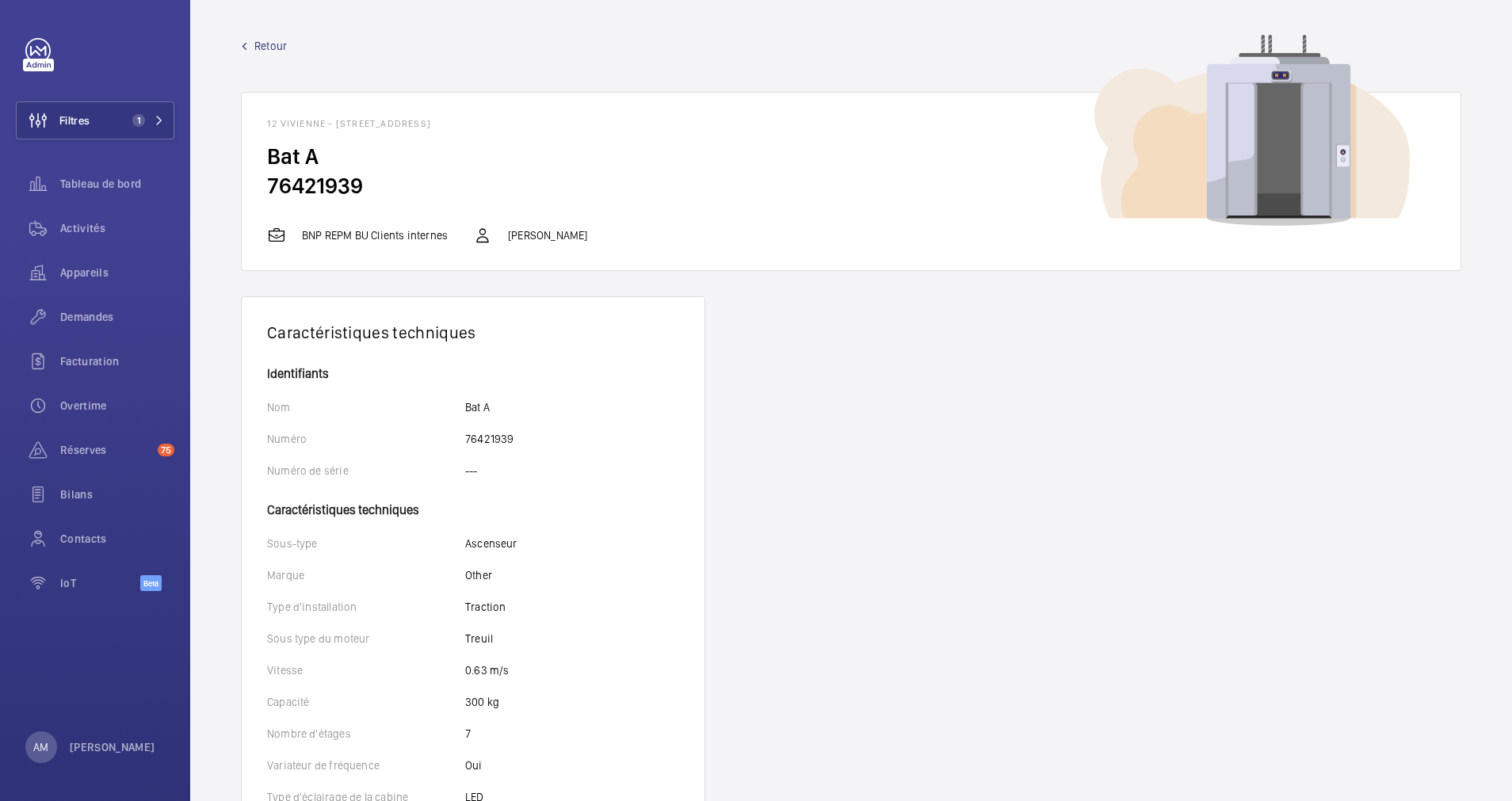
click at [256, 47] on span "Retour" at bounding box center [270, 46] width 33 height 16
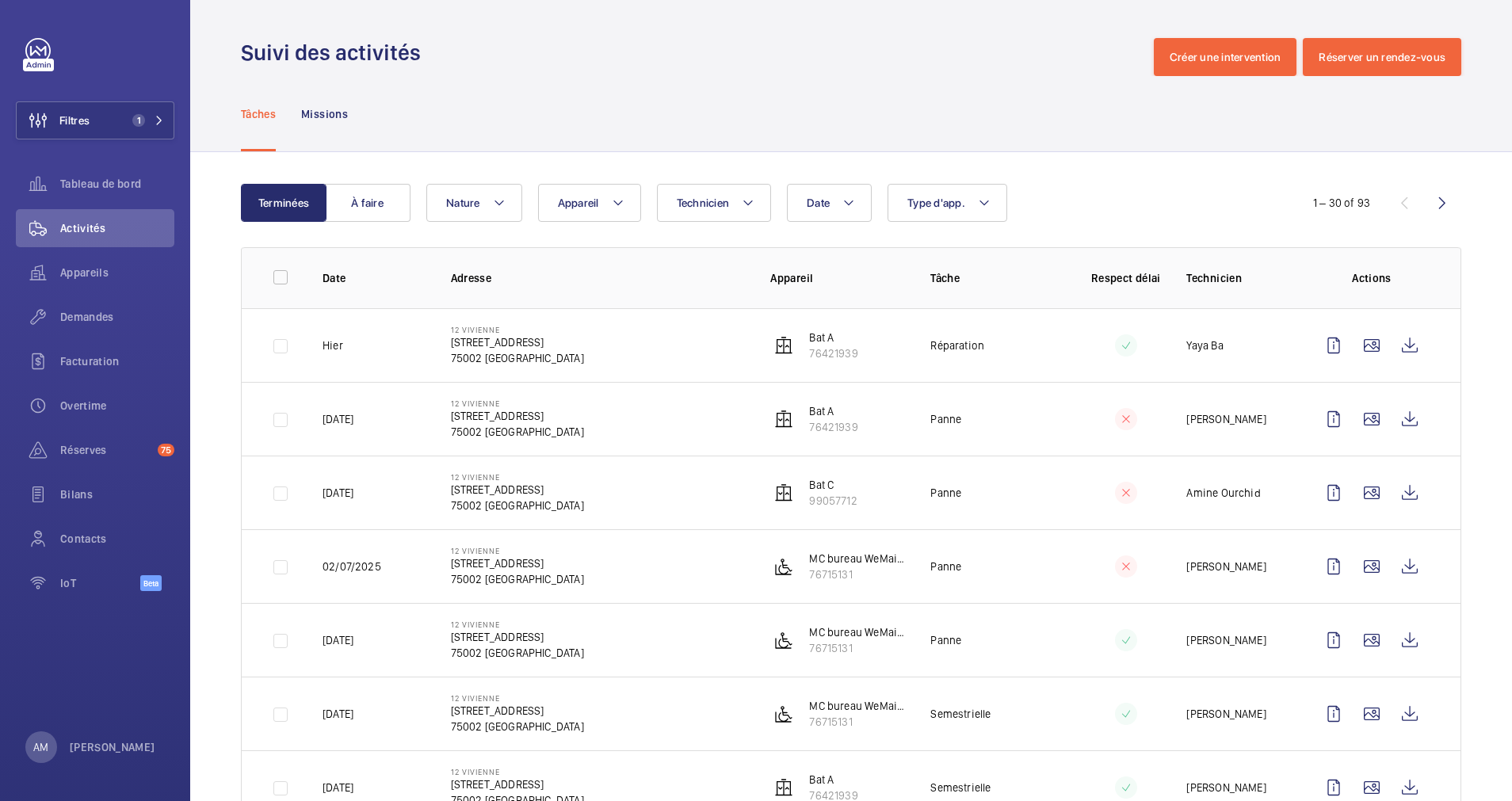
scroll to position [118, 0]
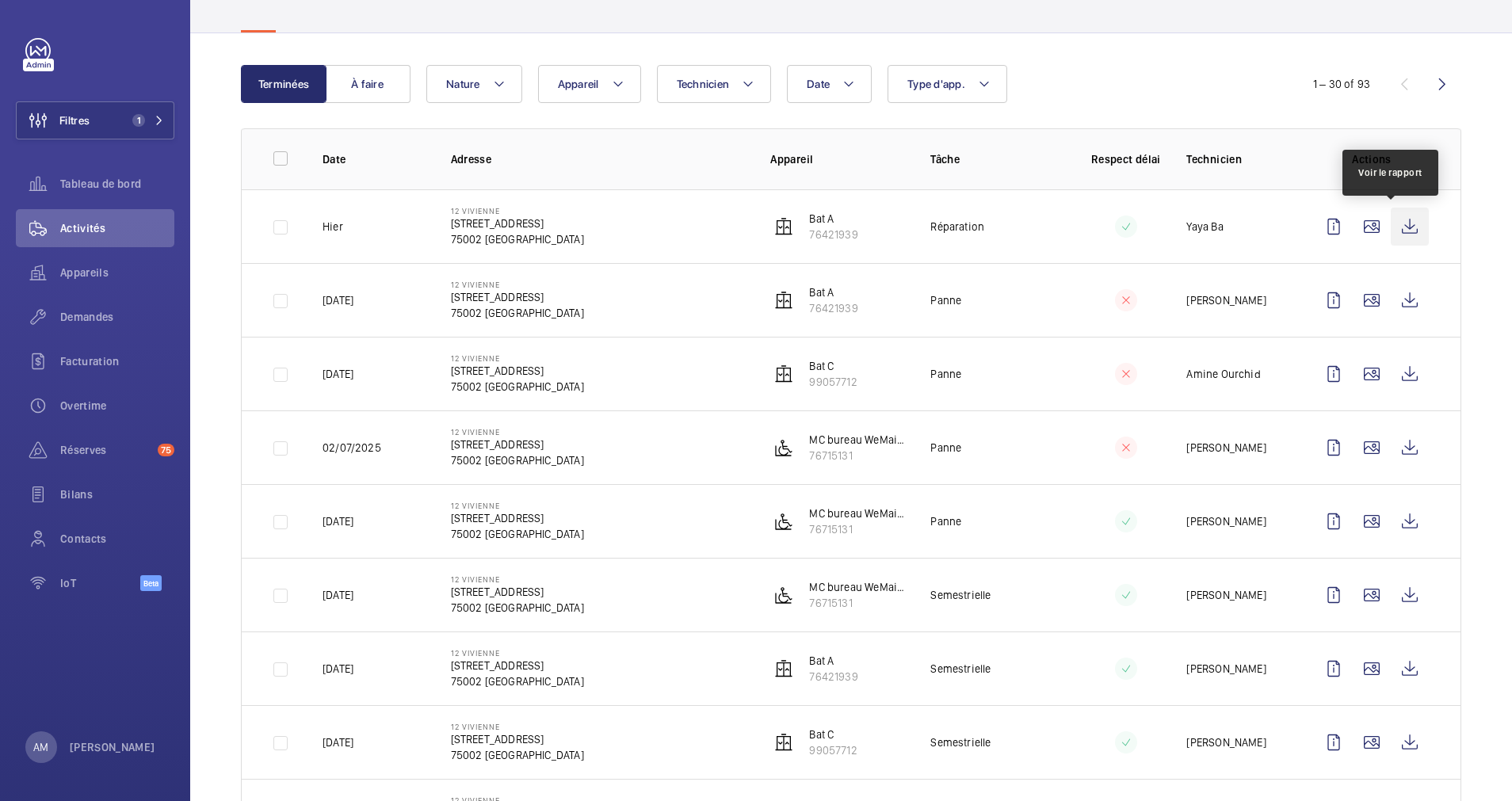
click at [1392, 232] on wm-front-icon-button at bounding box center [1410, 226] width 38 height 38
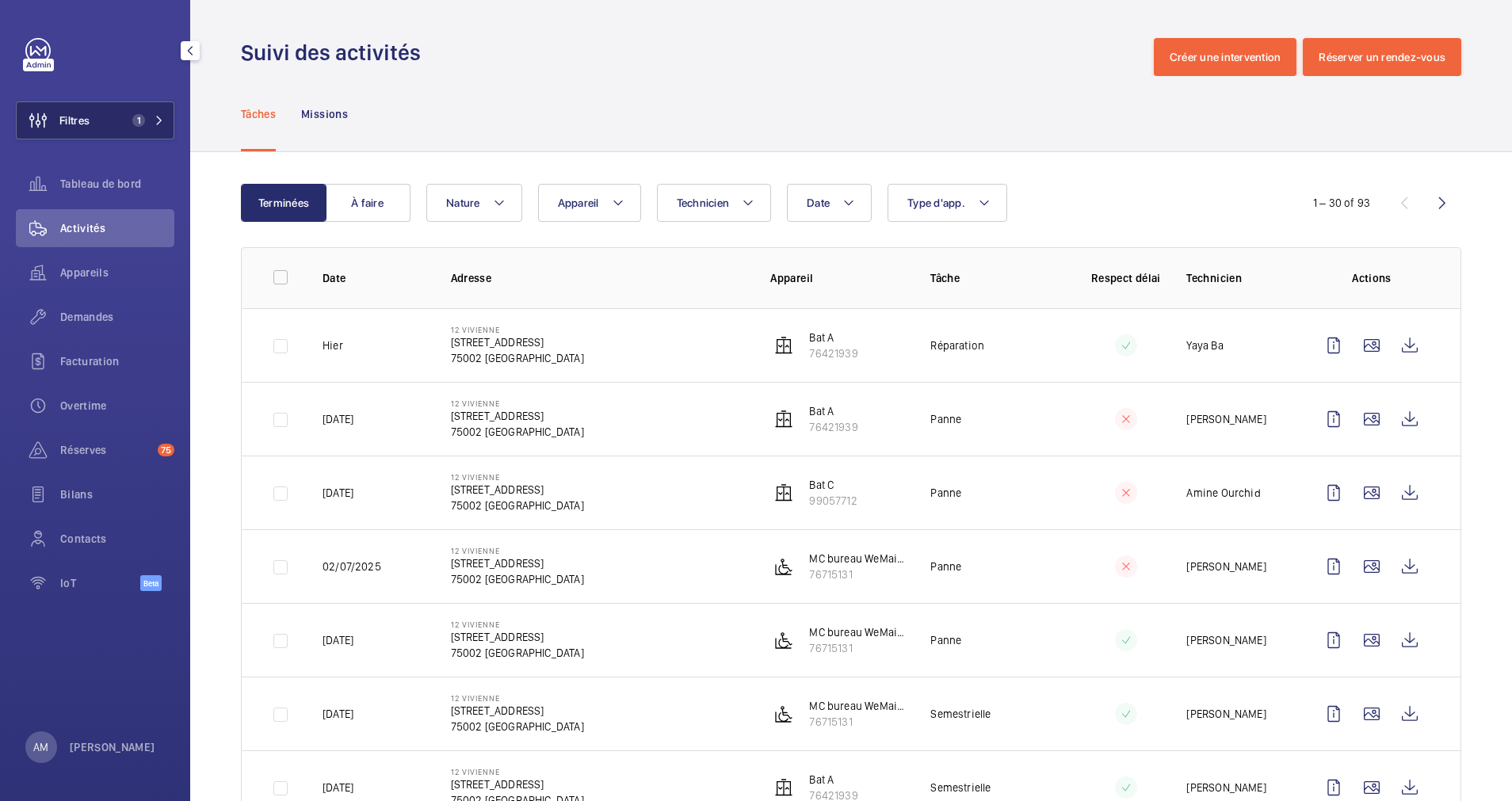
click at [159, 114] on span "1" at bounding box center [145, 120] width 38 height 13
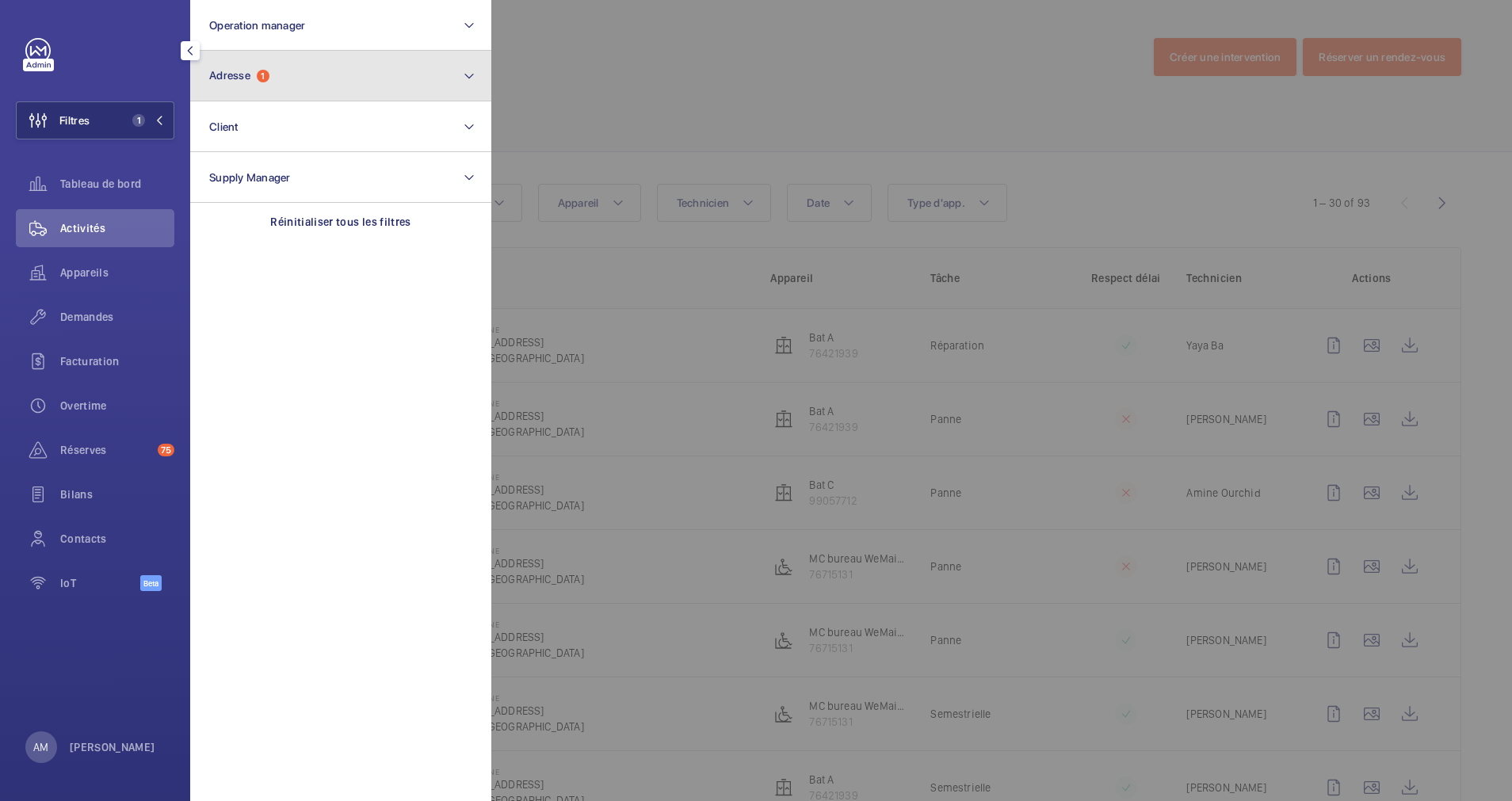
click at [426, 87] on button "Adresse 1" at bounding box center [340, 75] width 301 height 50
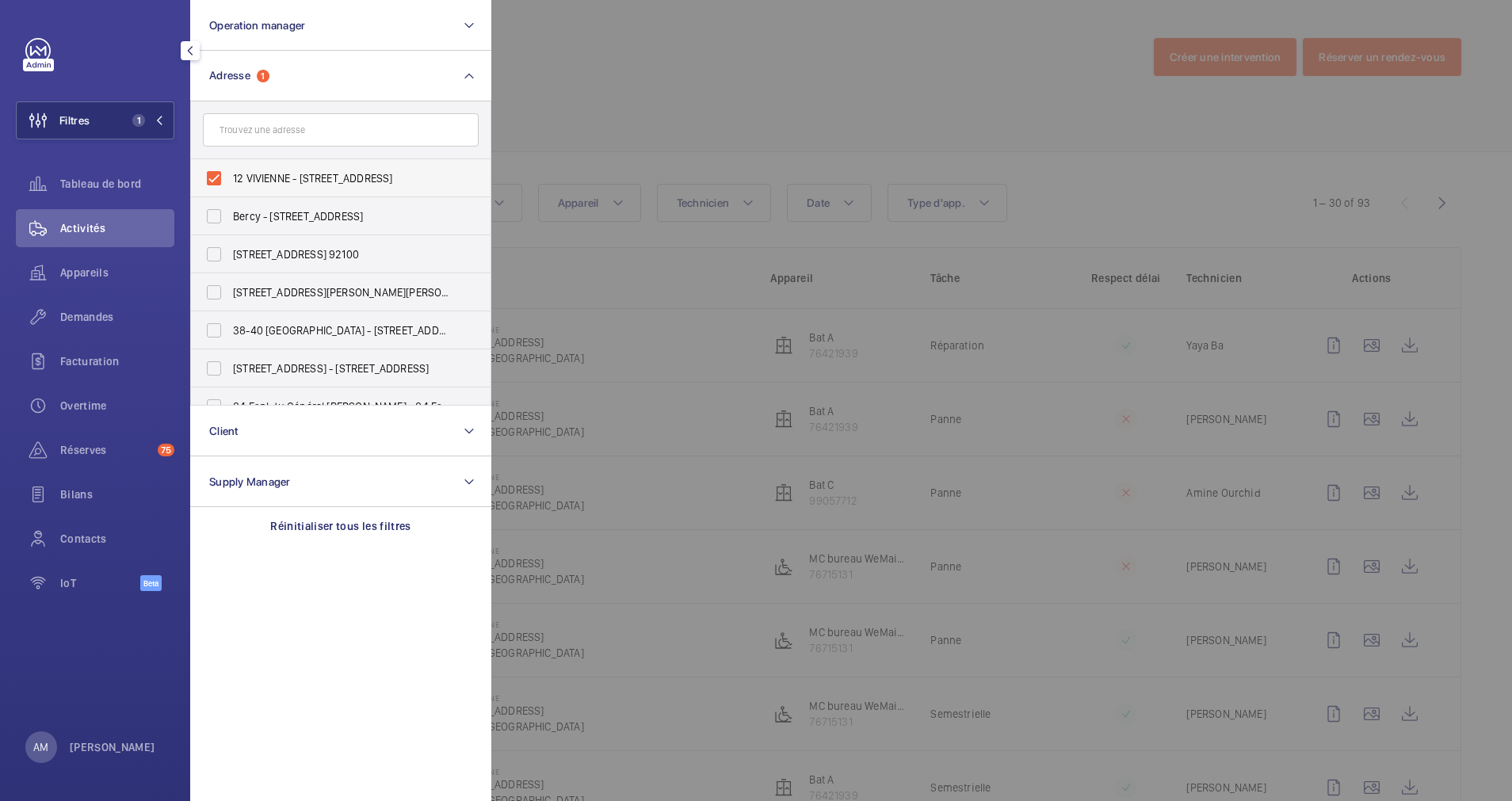
click at [211, 177] on label "12 VIVIENNE - [STREET_ADDRESS]" at bounding box center [329, 178] width 275 height 38
click at [211, 177] on input "12 VIVIENNE - [STREET_ADDRESS]" at bounding box center [214, 179] width 32 height 32
checkbox input "false"
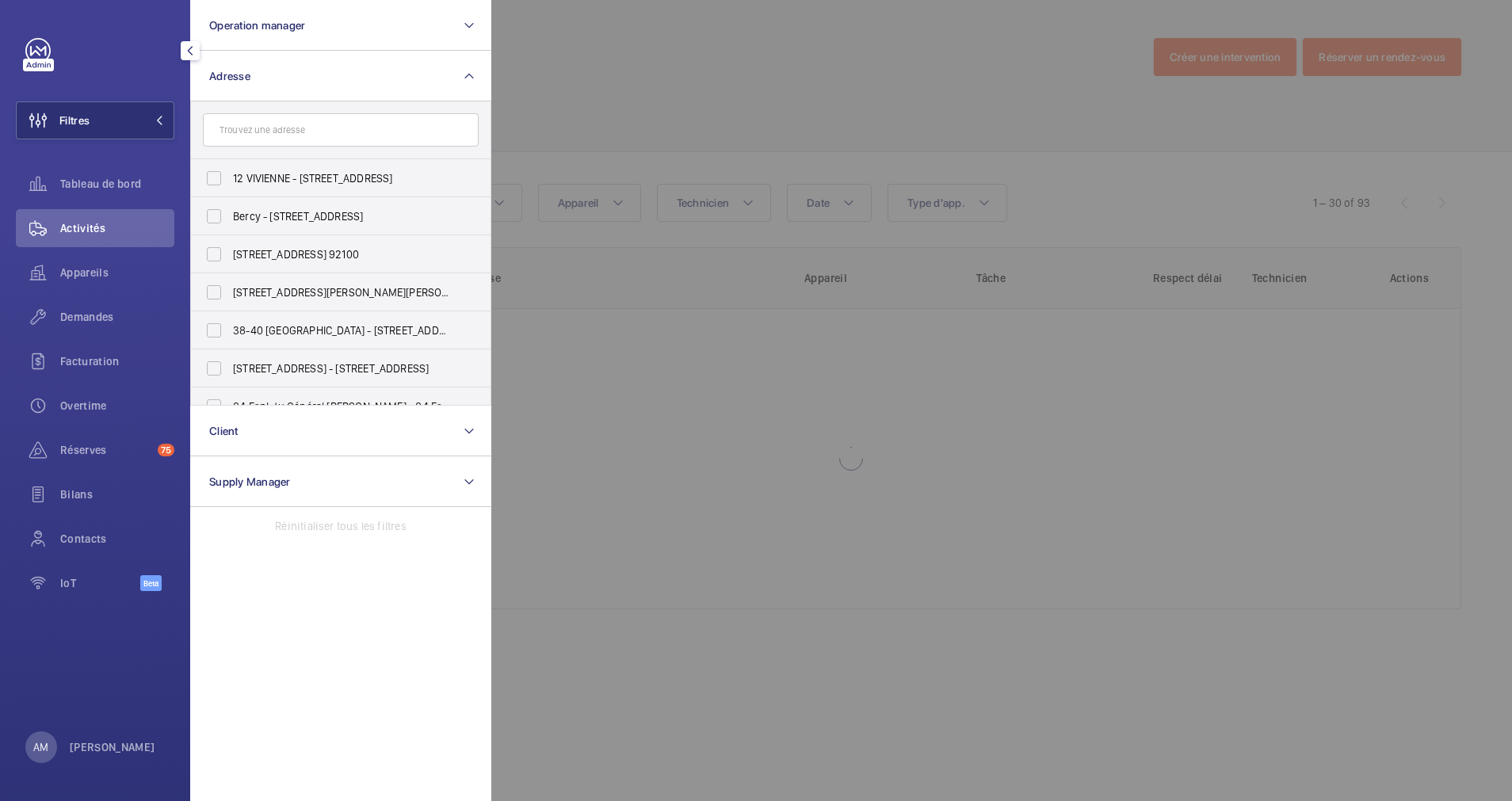
click at [600, 127] on div at bounding box center [1247, 400] width 1512 height 801
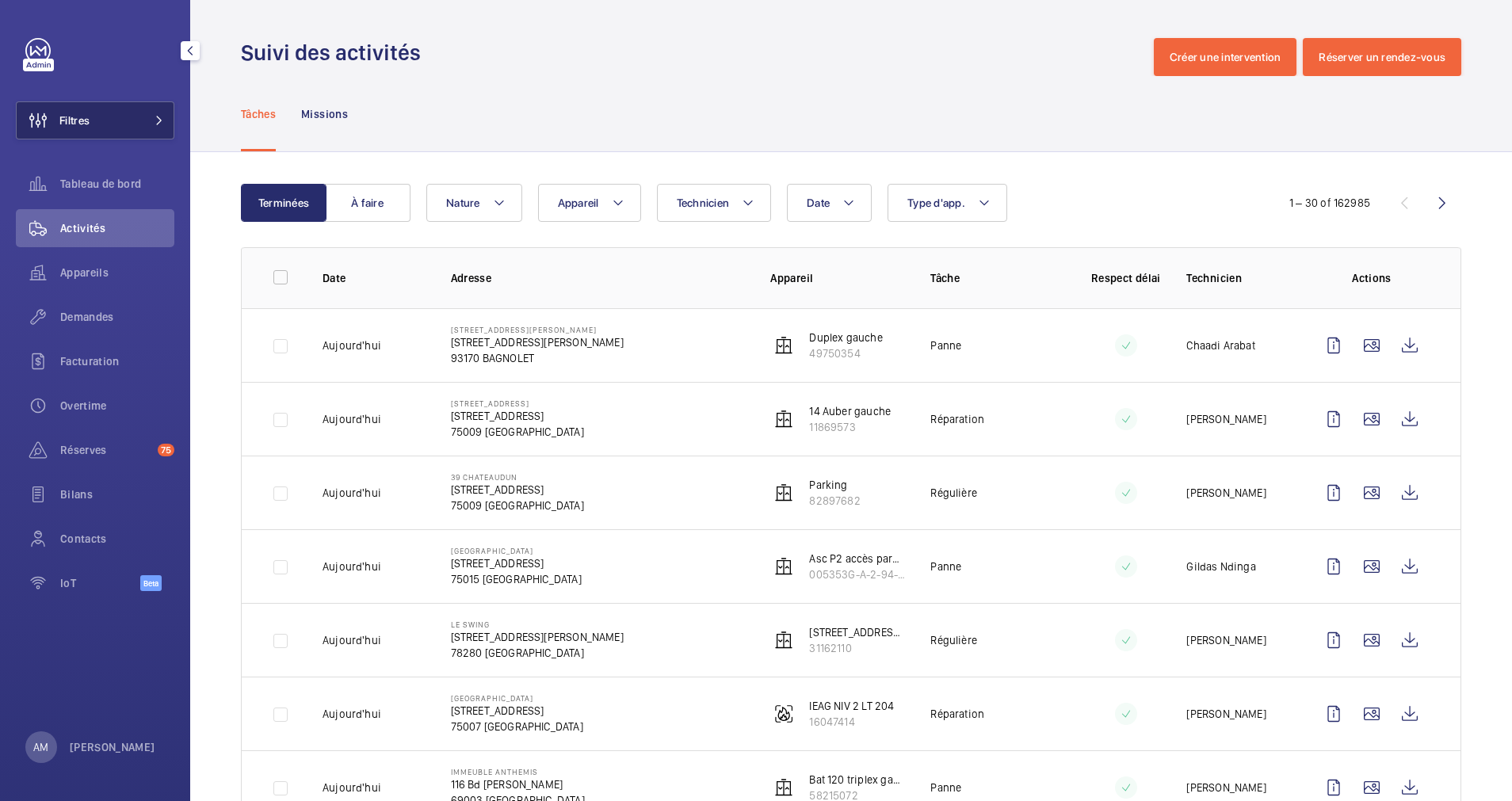
click at [139, 118] on button "Filtres" at bounding box center [95, 120] width 159 height 38
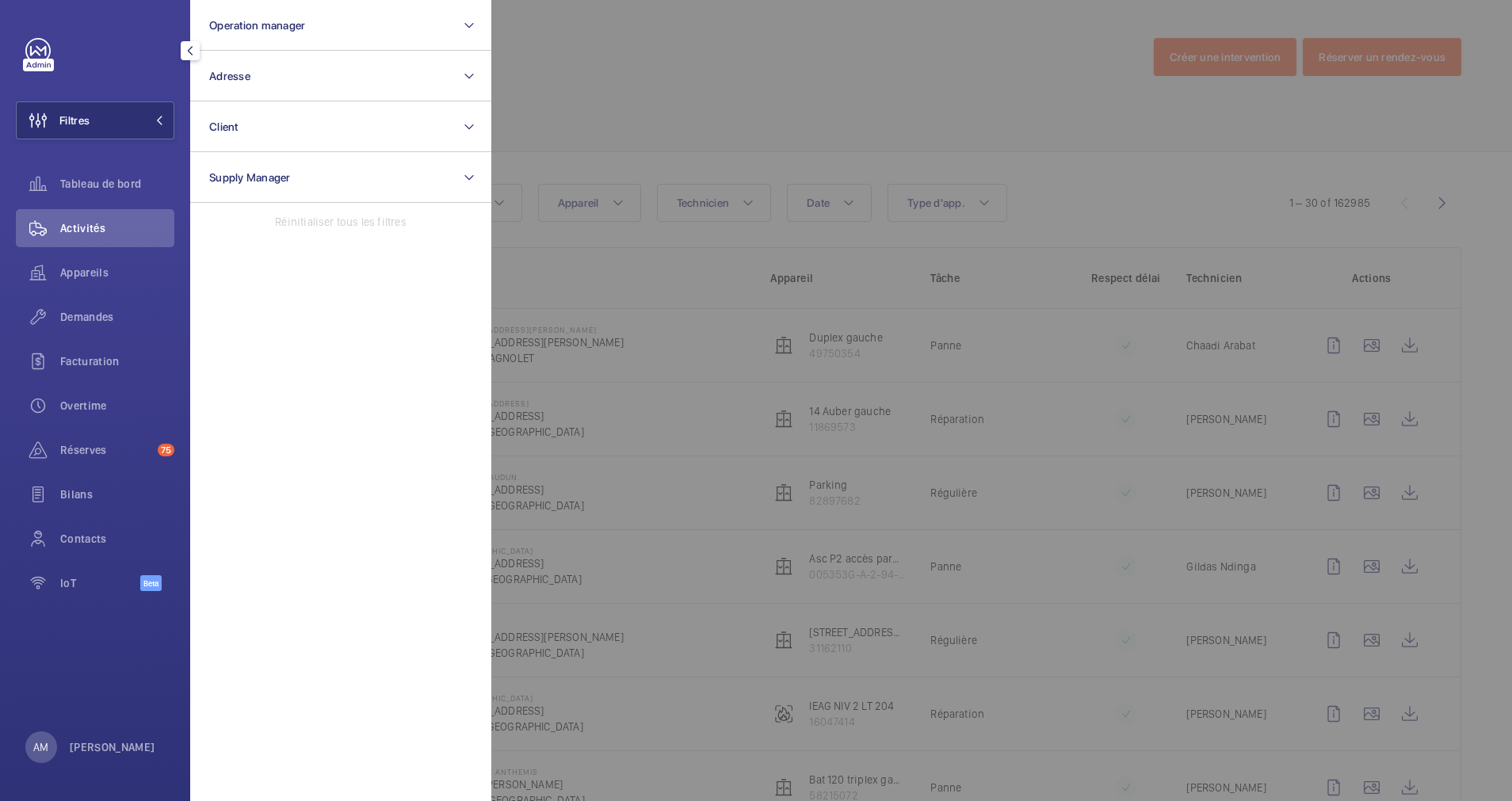
click at [493, 70] on div at bounding box center [1247, 400] width 1512 height 801
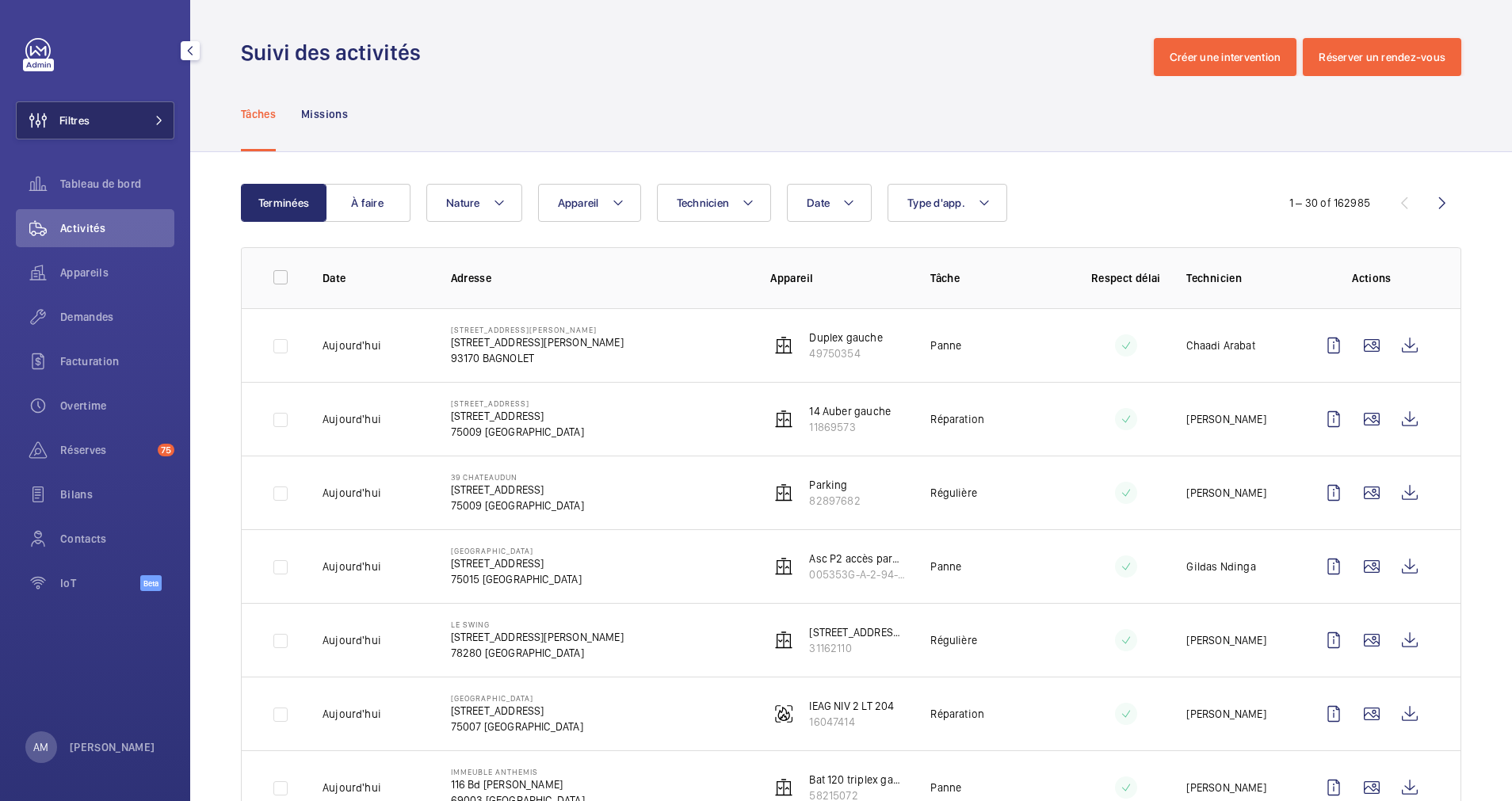
click at [147, 130] on button "Filtres" at bounding box center [95, 120] width 159 height 38
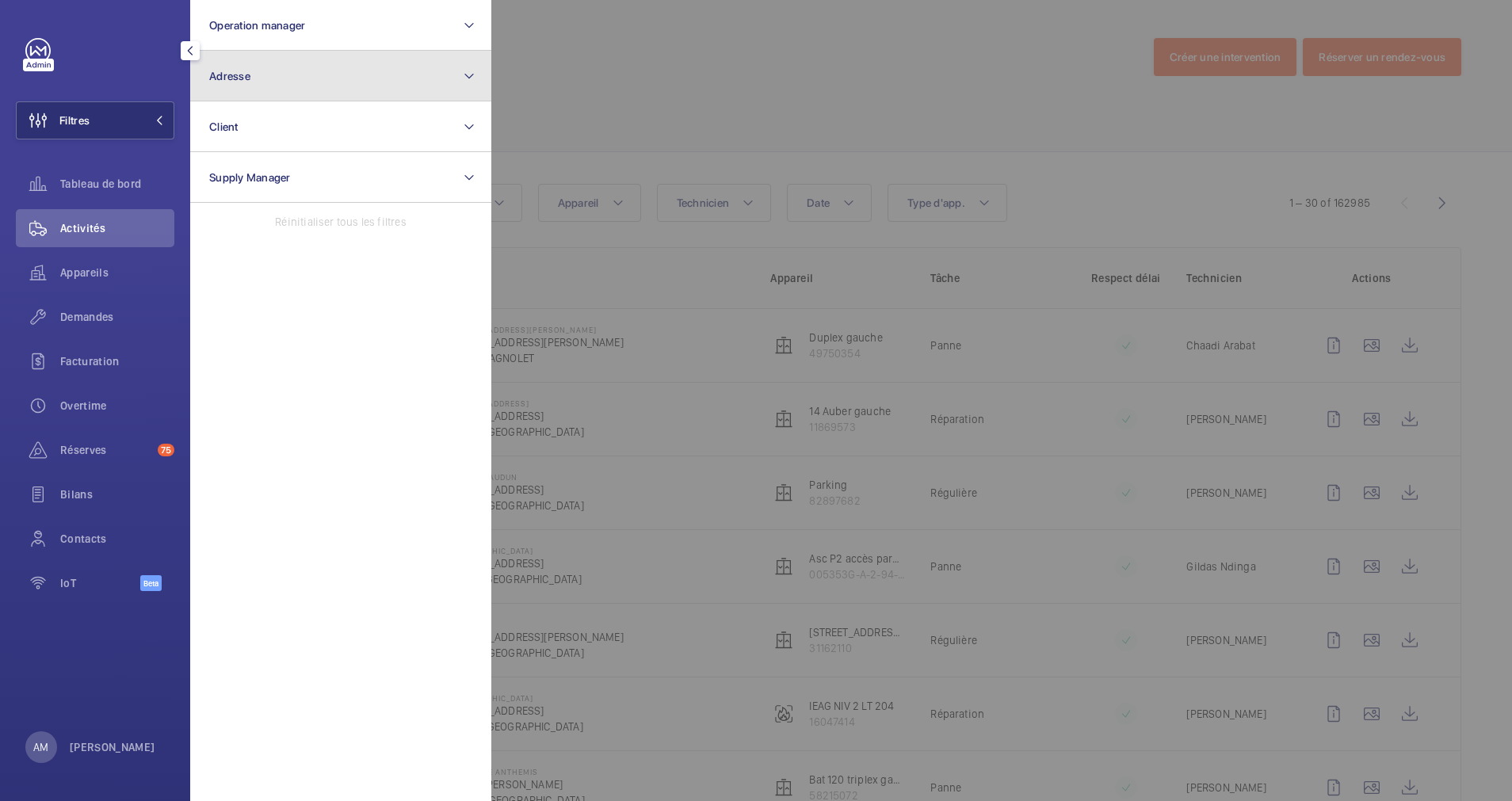
click at [304, 75] on button "Adresse" at bounding box center [340, 75] width 301 height 50
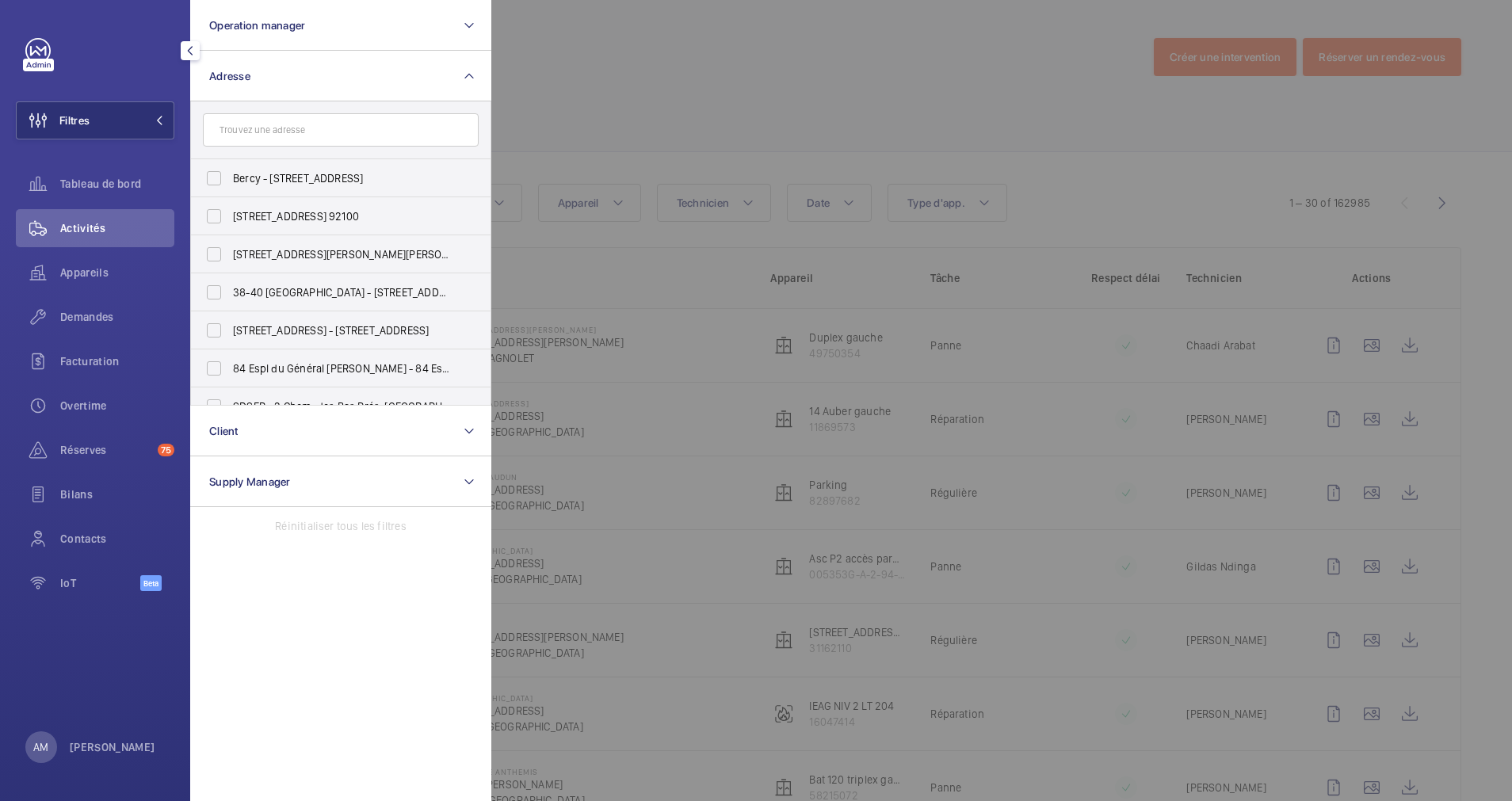
click at [300, 122] on input "text" at bounding box center [340, 130] width 275 height 34
type input "&"
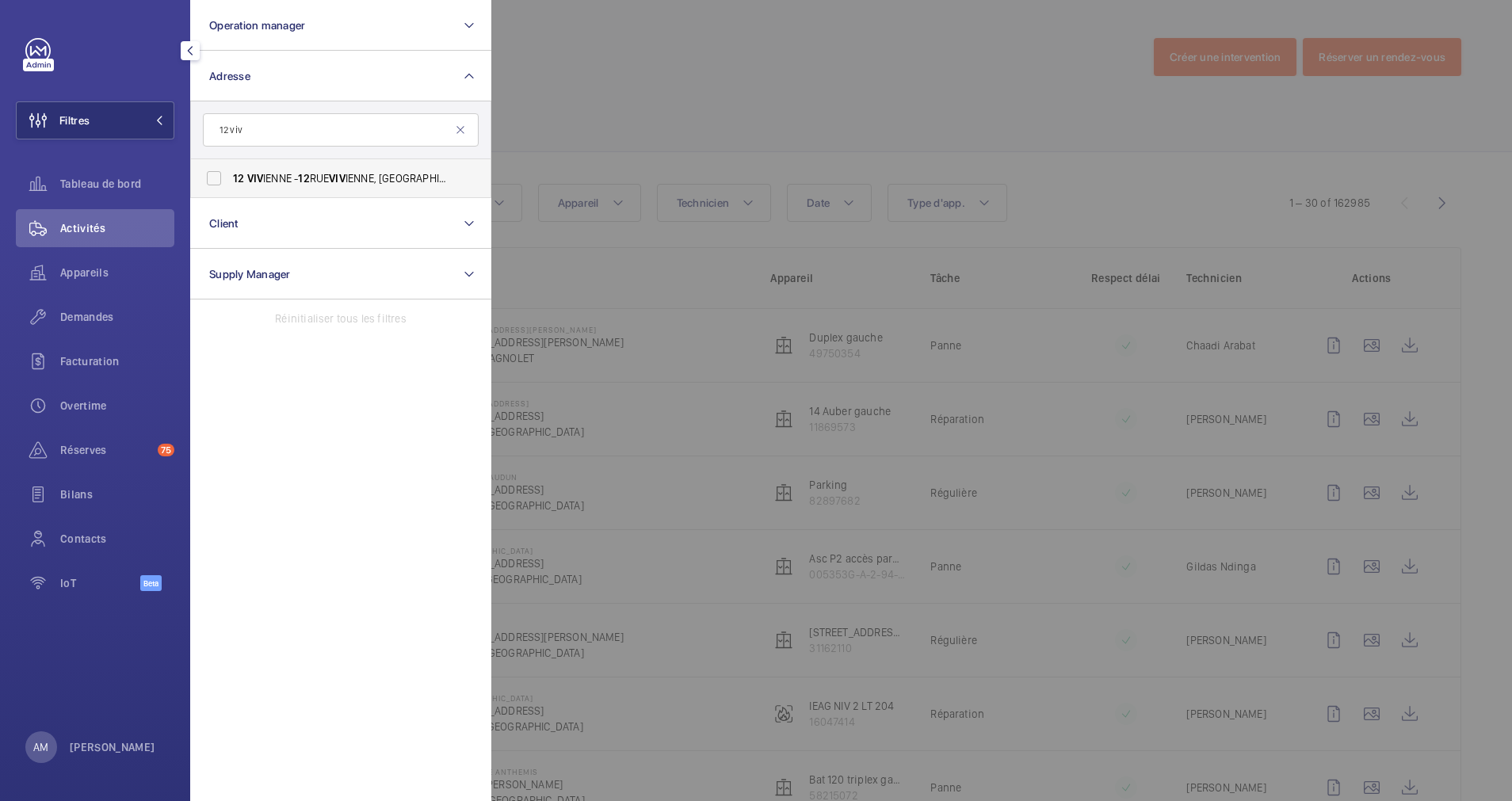
type input "12 viv"
click at [220, 175] on label "12 [PERSON_NAME] - [STREET_ADDRESS][PERSON_NAME]" at bounding box center [329, 178] width 275 height 38
click at [220, 175] on input "12 [PERSON_NAME] - [STREET_ADDRESS][PERSON_NAME]" at bounding box center [214, 179] width 32 height 32
checkbox input "true"
click at [643, 109] on div at bounding box center [1247, 400] width 1512 height 801
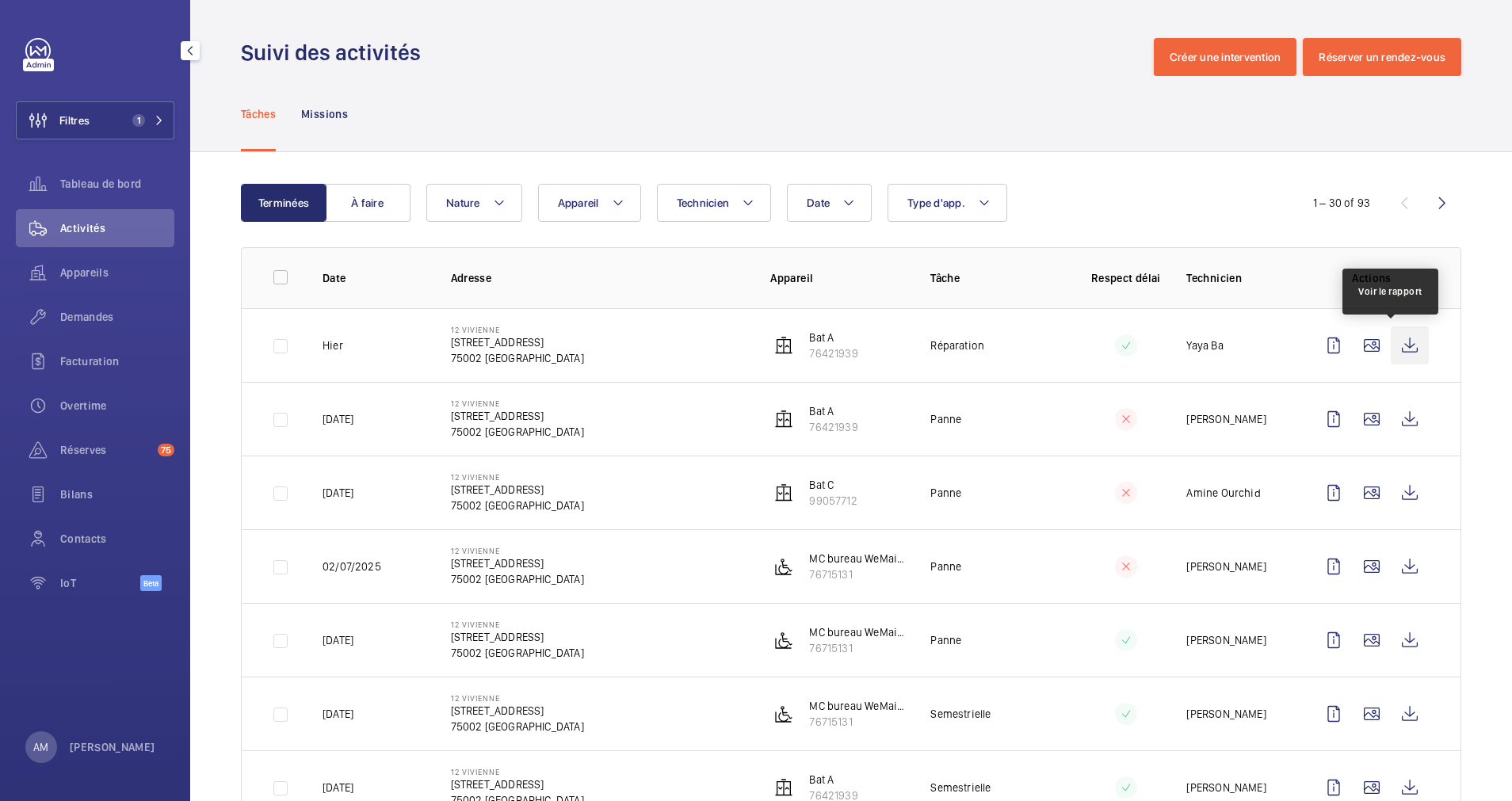
click at [1394, 336] on wm-front-icon-button at bounding box center [1410, 345] width 38 height 38
